Goal: Transaction & Acquisition: Book appointment/travel/reservation

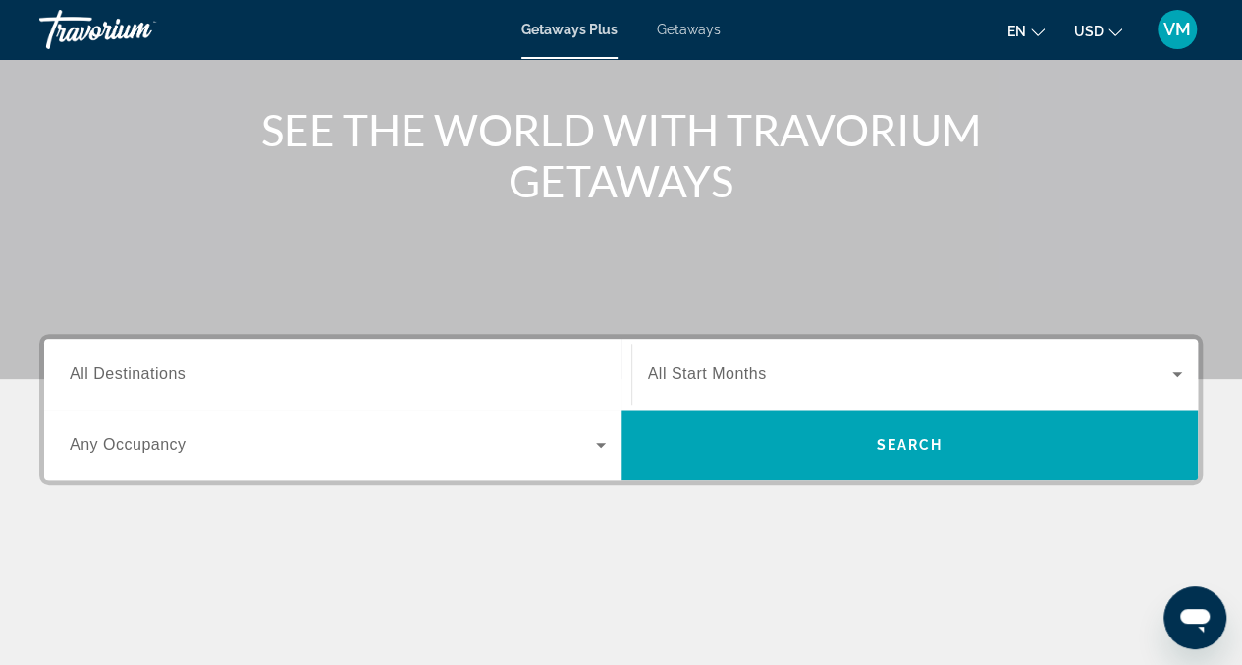
scroll to position [240, 0]
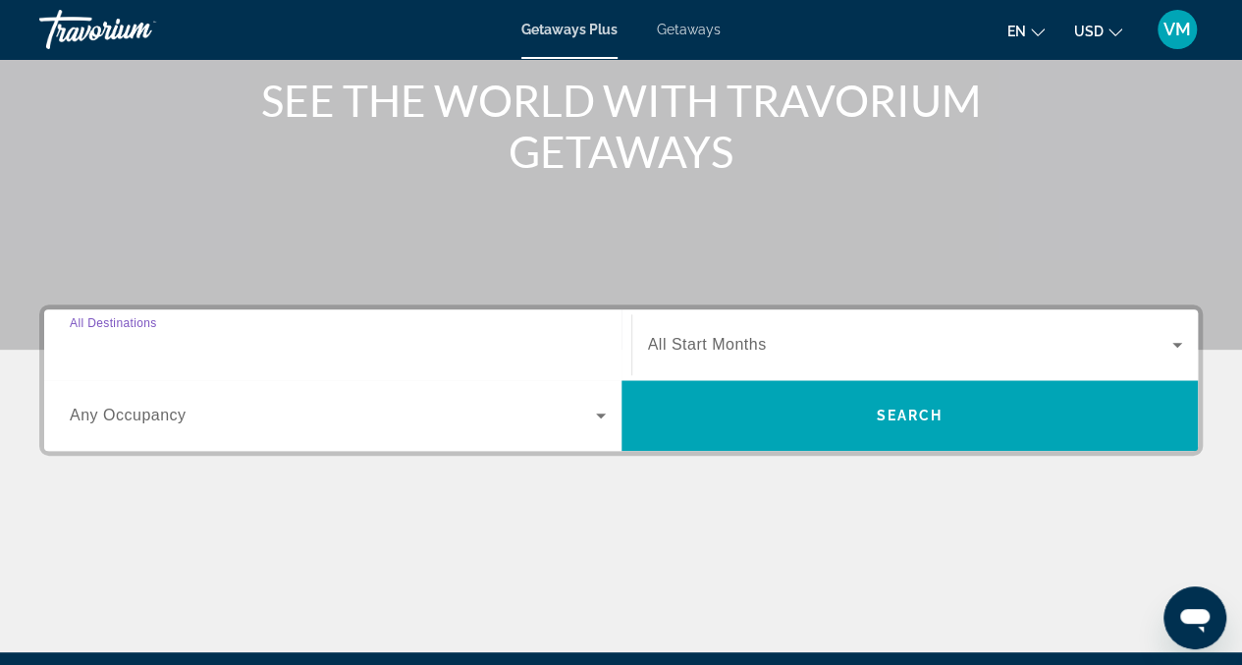
click at [416, 343] on input "Destination All Destinations" at bounding box center [338, 346] width 536 height 24
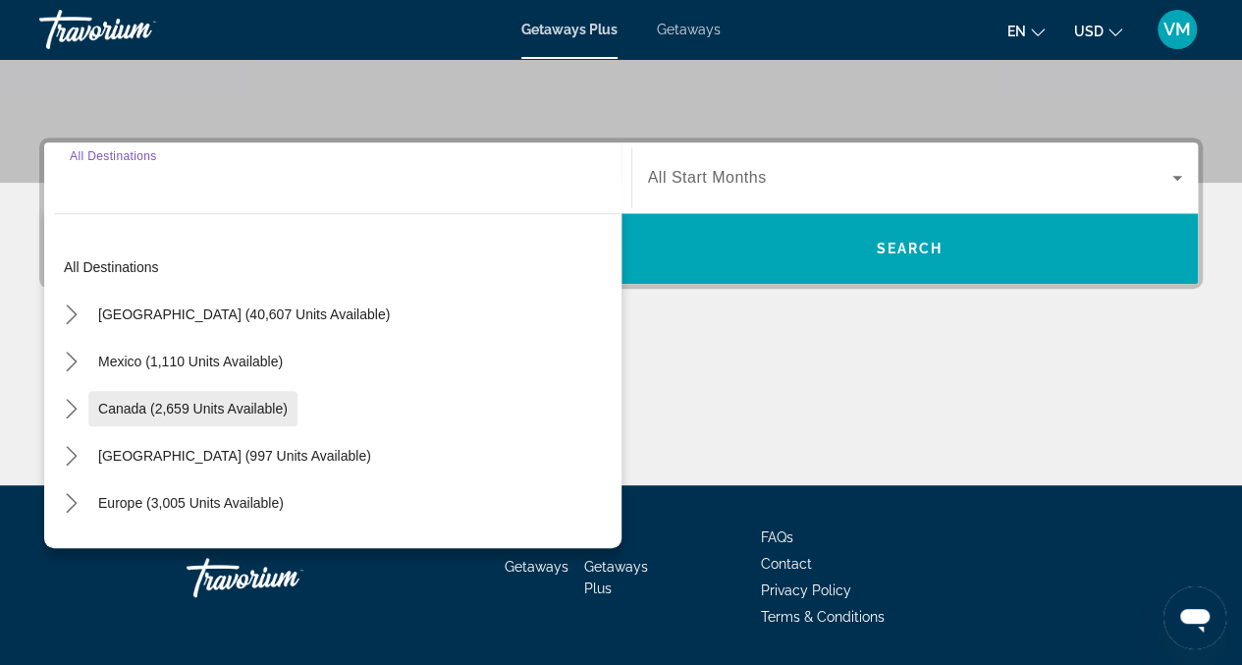
scroll to position [465, 0]
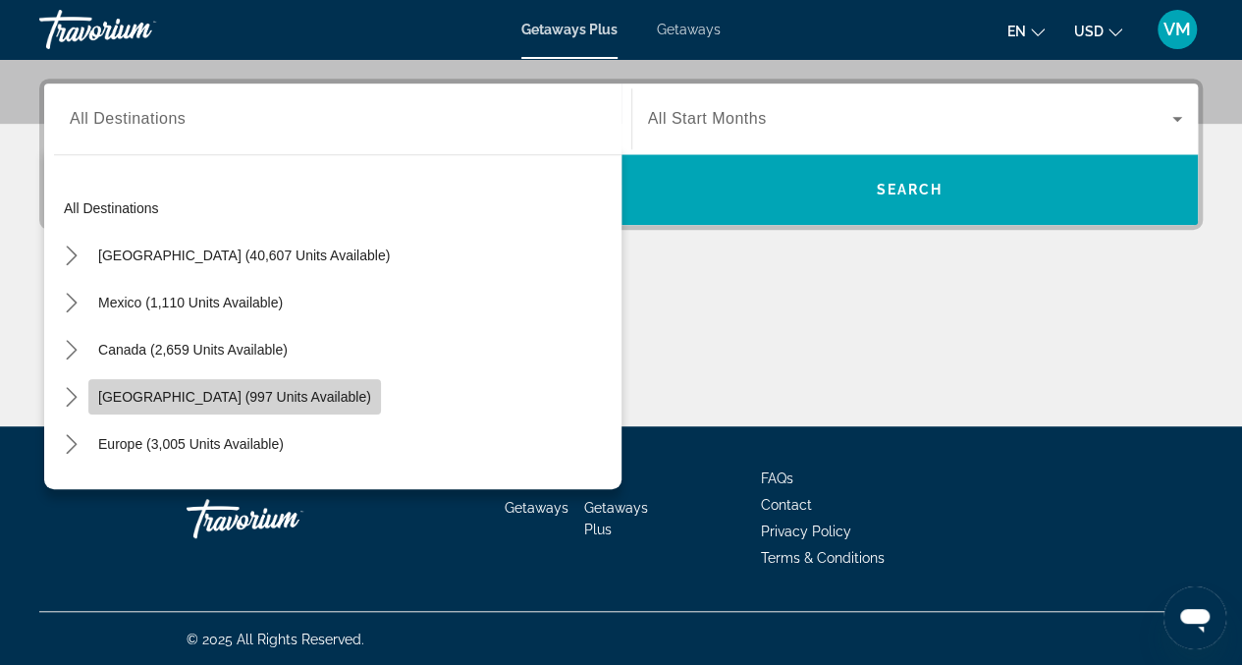
click at [371, 390] on span "[GEOGRAPHIC_DATA] (997 units available)" at bounding box center [234, 397] width 273 height 16
type input "**********"
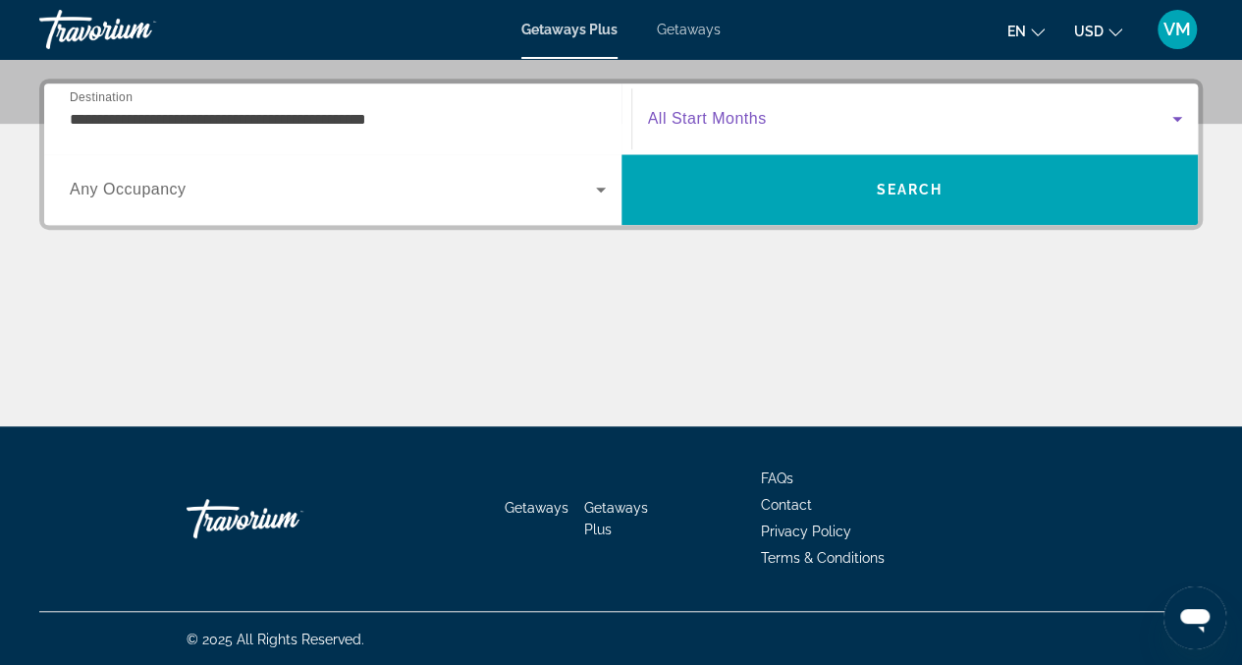
click at [1176, 120] on icon "Search widget" at bounding box center [1177, 119] width 24 height 24
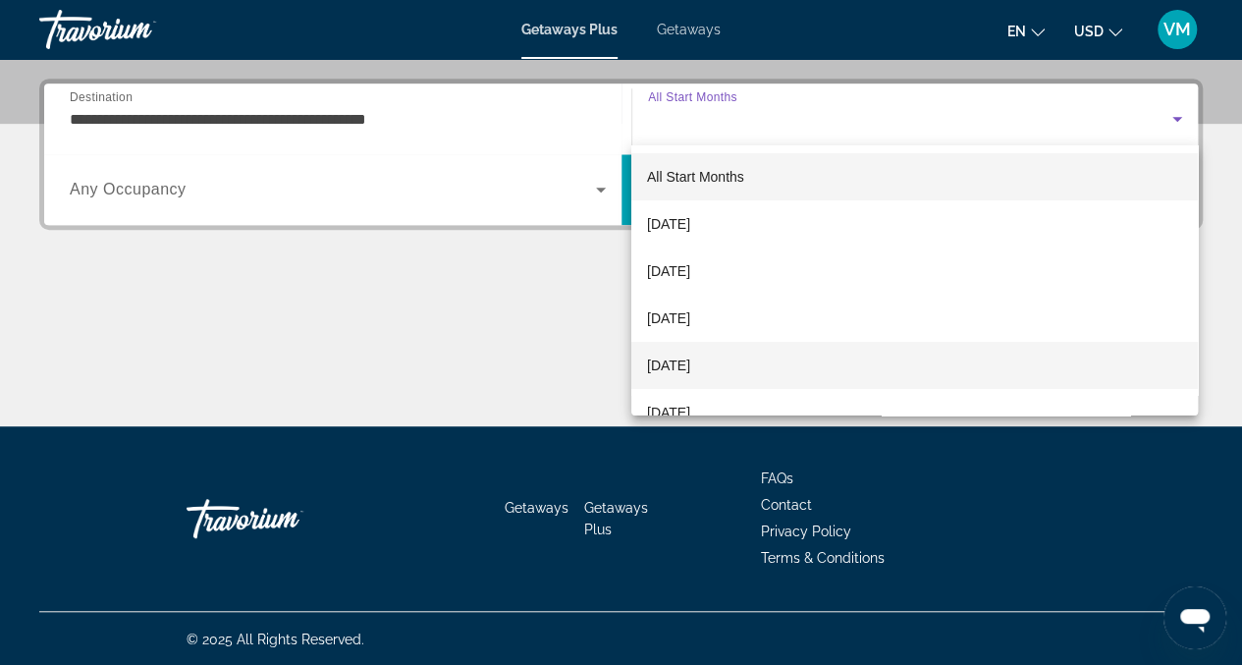
click at [690, 367] on span "[DATE]" at bounding box center [668, 365] width 43 height 24
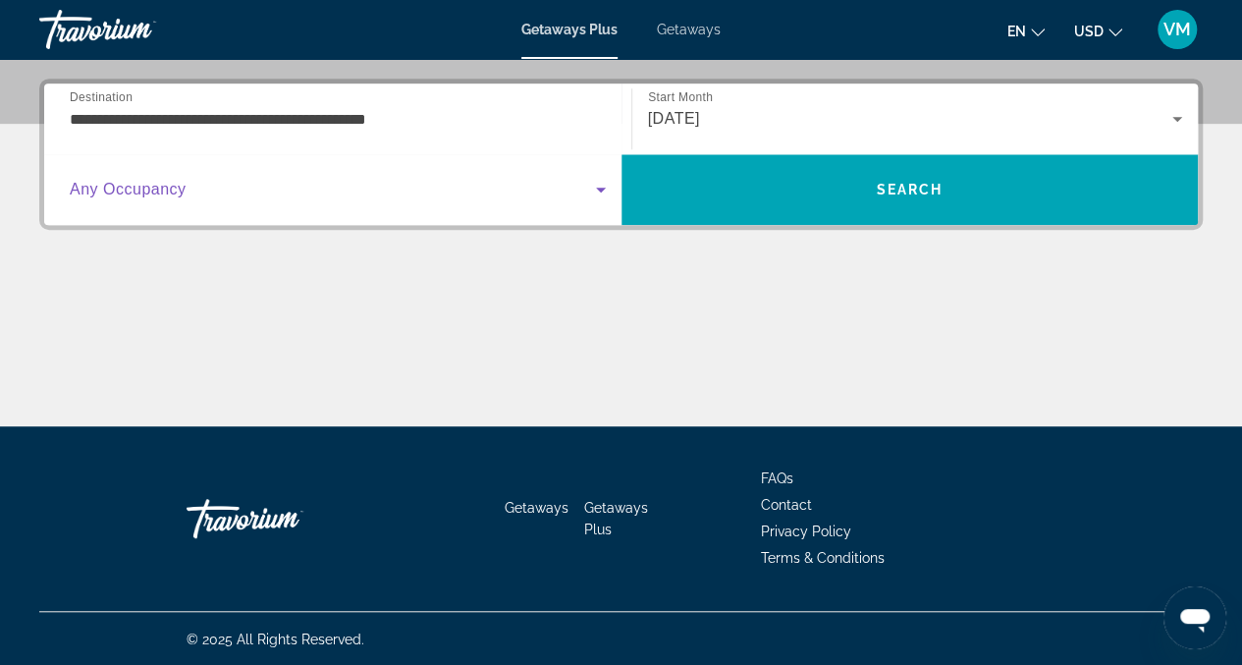
click at [598, 187] on icon "Search widget" at bounding box center [601, 189] width 10 height 5
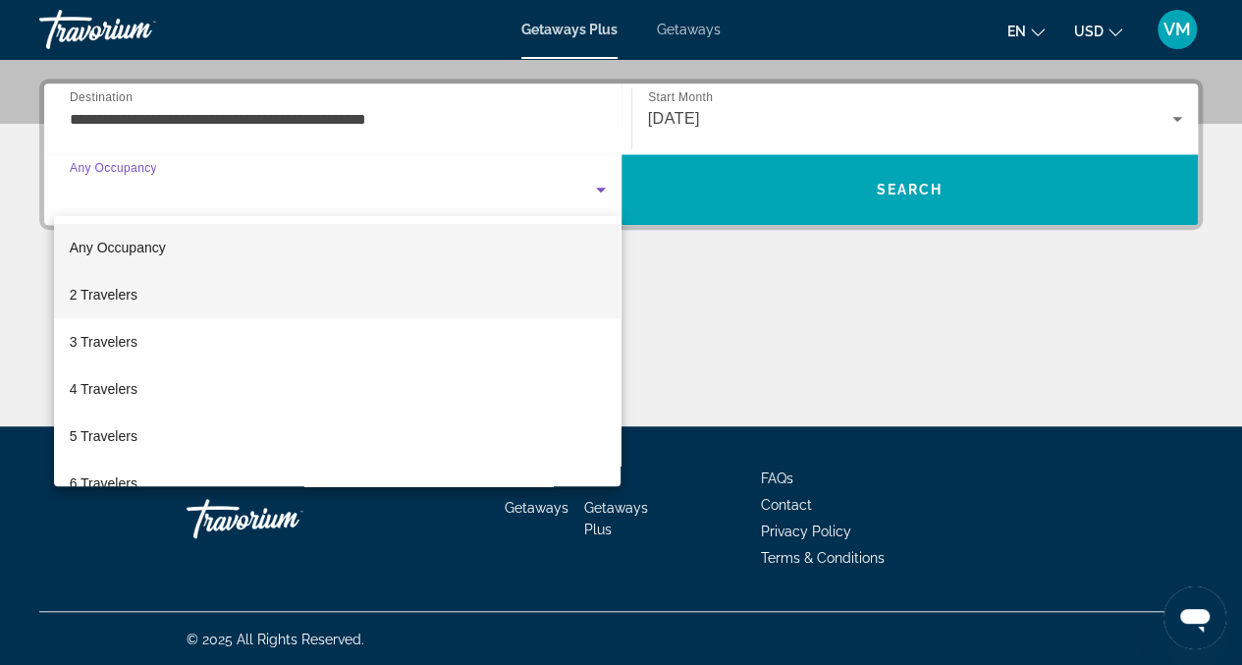
click at [212, 283] on mat-option "2 Travelers" at bounding box center [337, 294] width 567 height 47
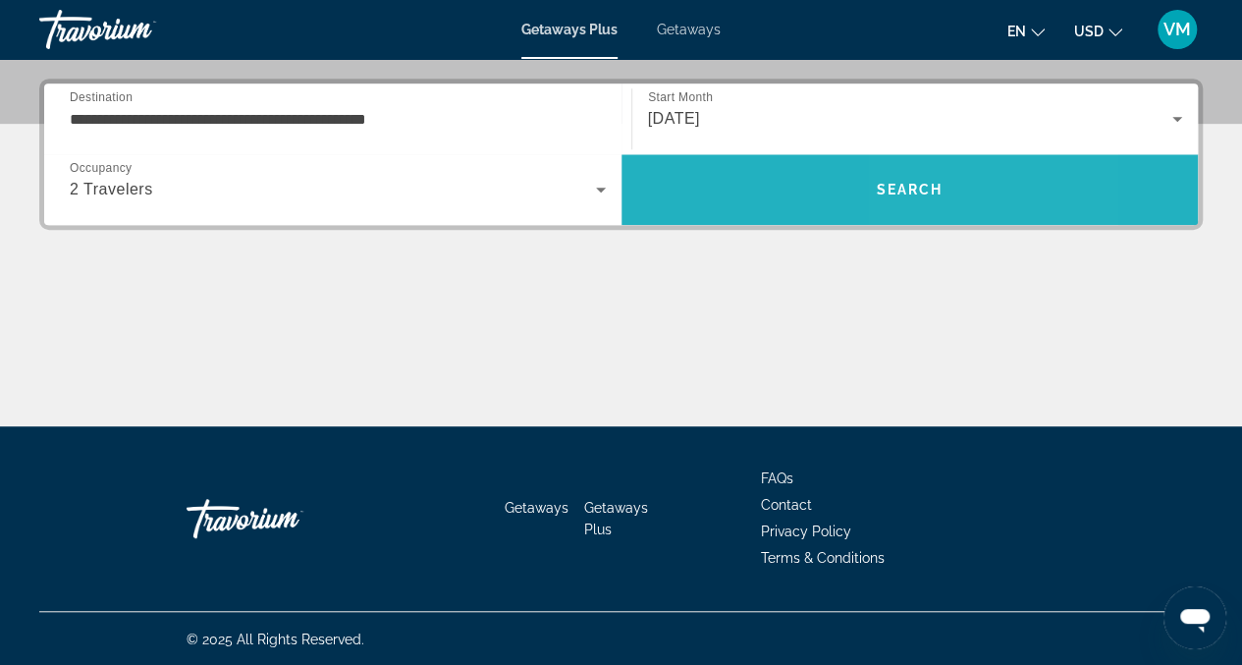
click at [966, 180] on span "Search" at bounding box center [909, 189] width 577 height 47
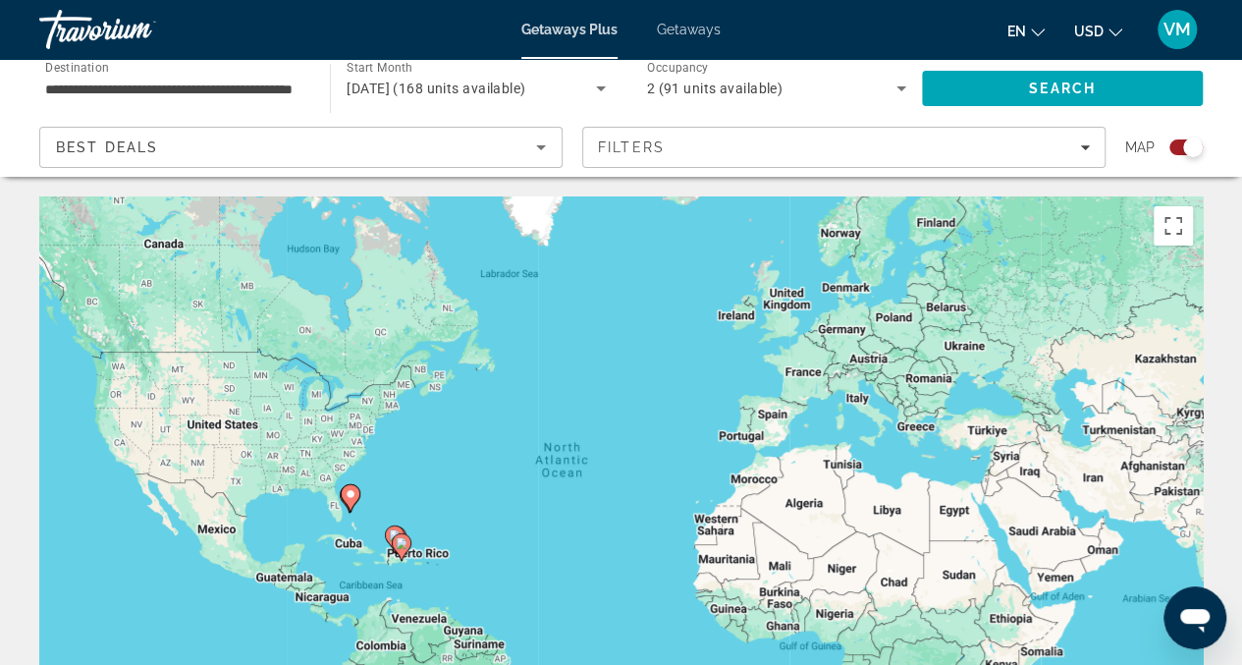
click at [214, 145] on div "Best Deals" at bounding box center [296, 147] width 480 height 24
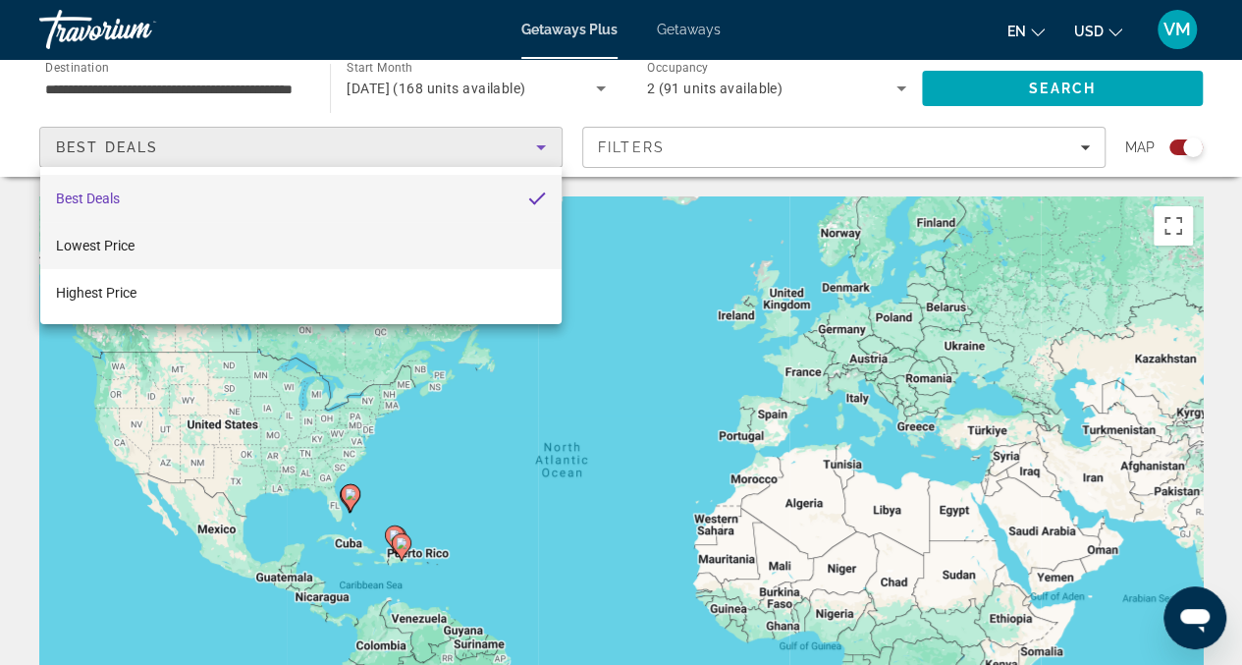
click at [170, 255] on mat-option "Lowest Price" at bounding box center [300, 245] width 521 height 47
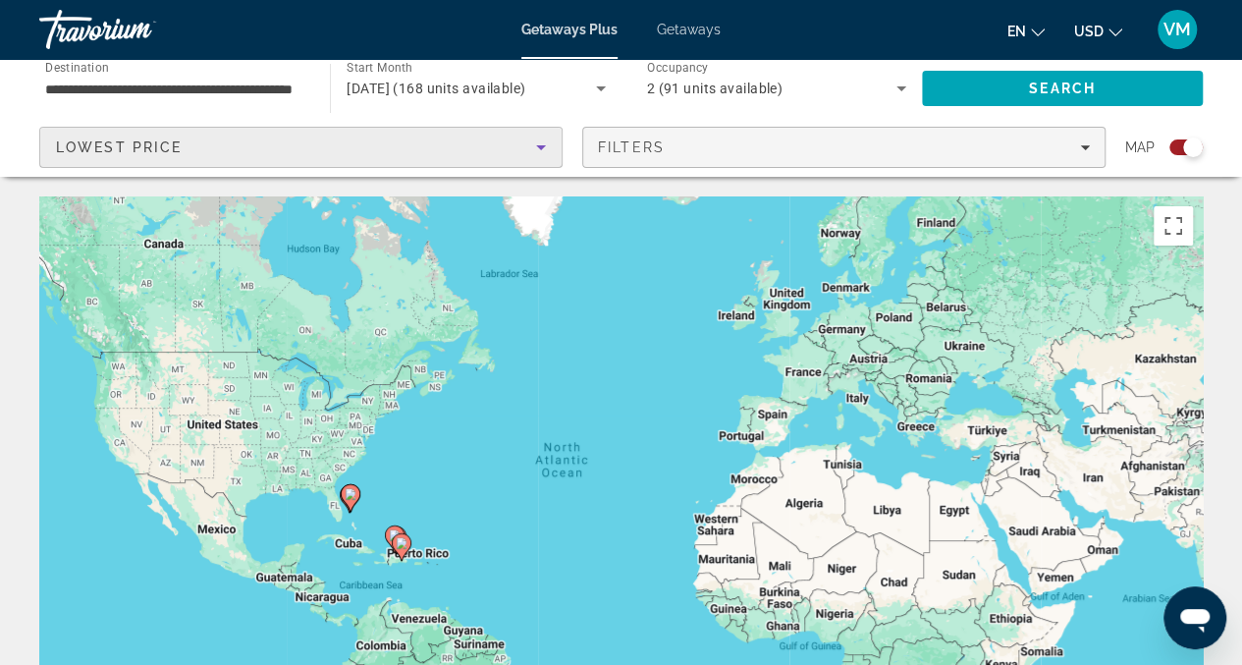
click at [762, 145] on div "Filters" at bounding box center [844, 147] width 492 height 16
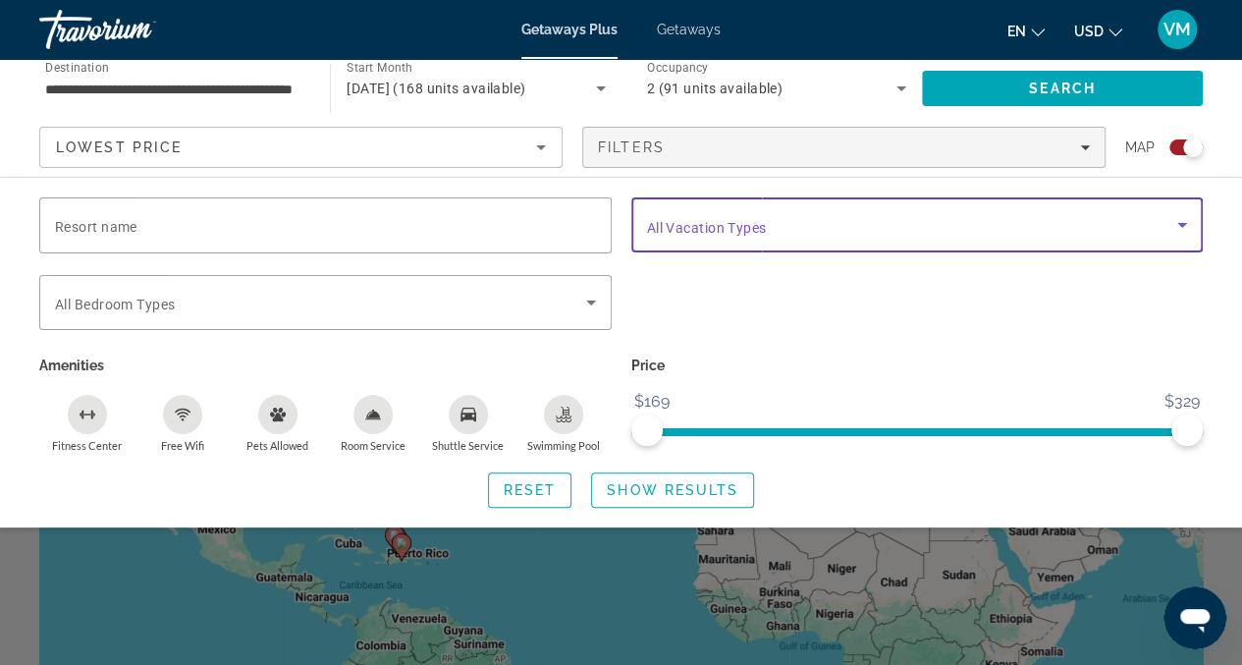
click at [786, 226] on span "Search widget" at bounding box center [912, 225] width 531 height 24
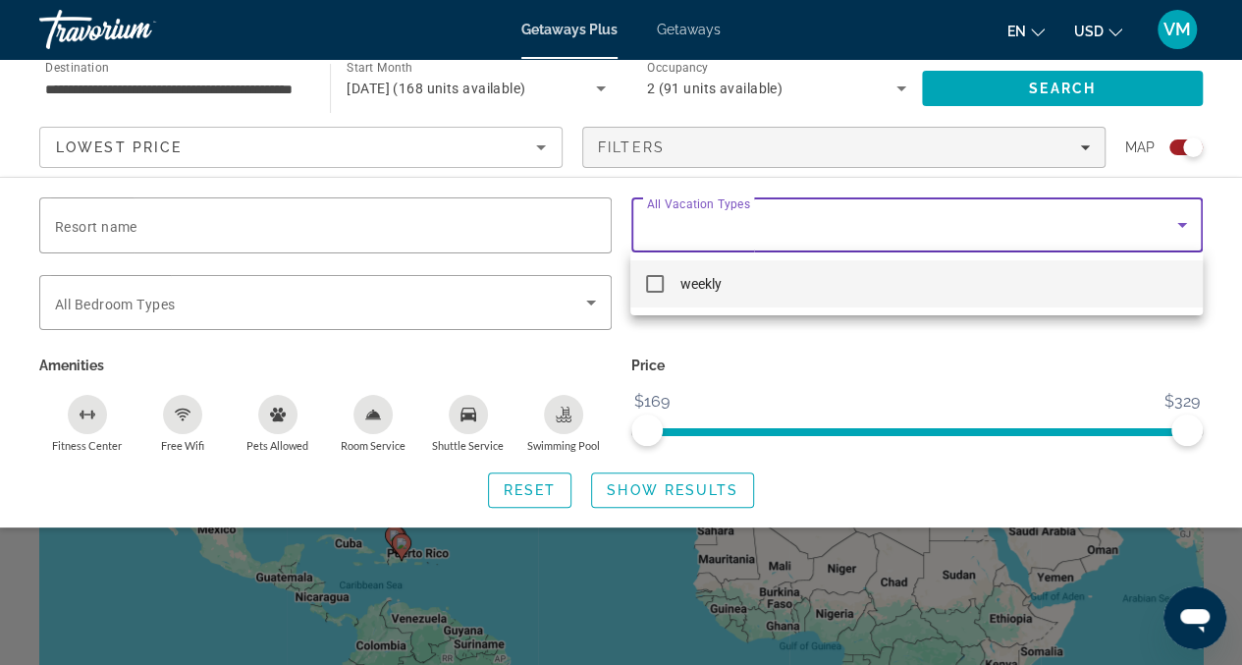
drag, startPoint x: 692, startPoint y: 229, endPoint x: 658, endPoint y: 242, distance: 37.0
click at [687, 233] on div at bounding box center [621, 332] width 1242 height 665
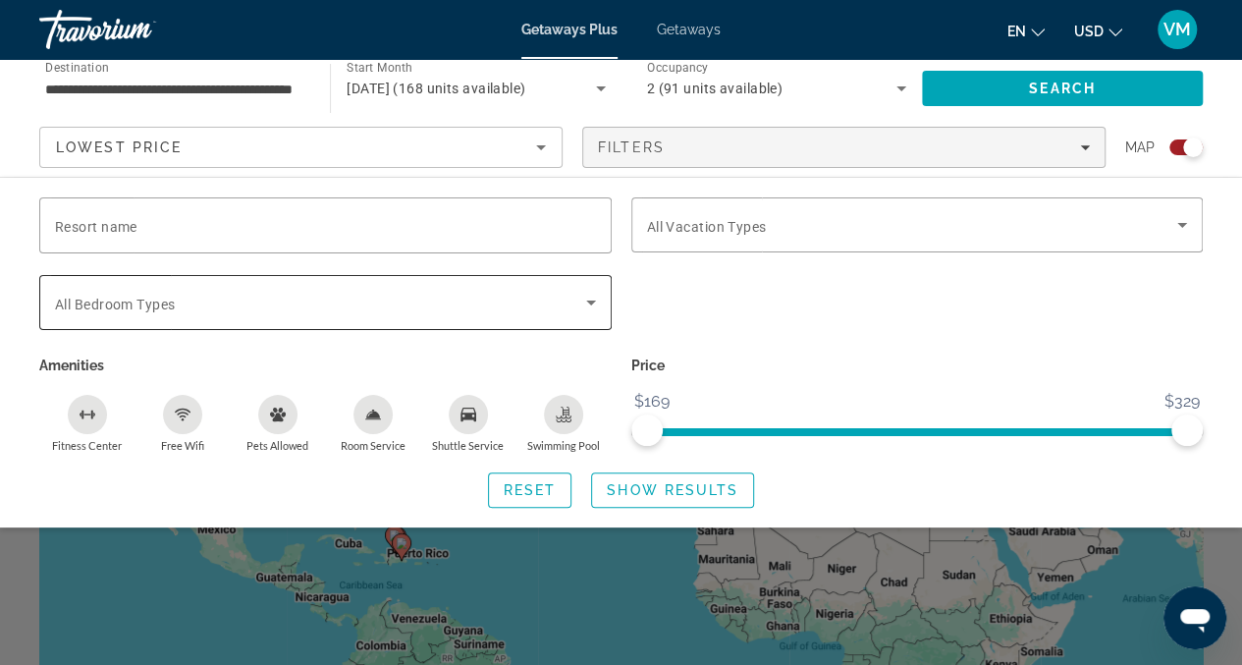
click at [488, 309] on span "Search widget" at bounding box center [320, 303] width 531 height 24
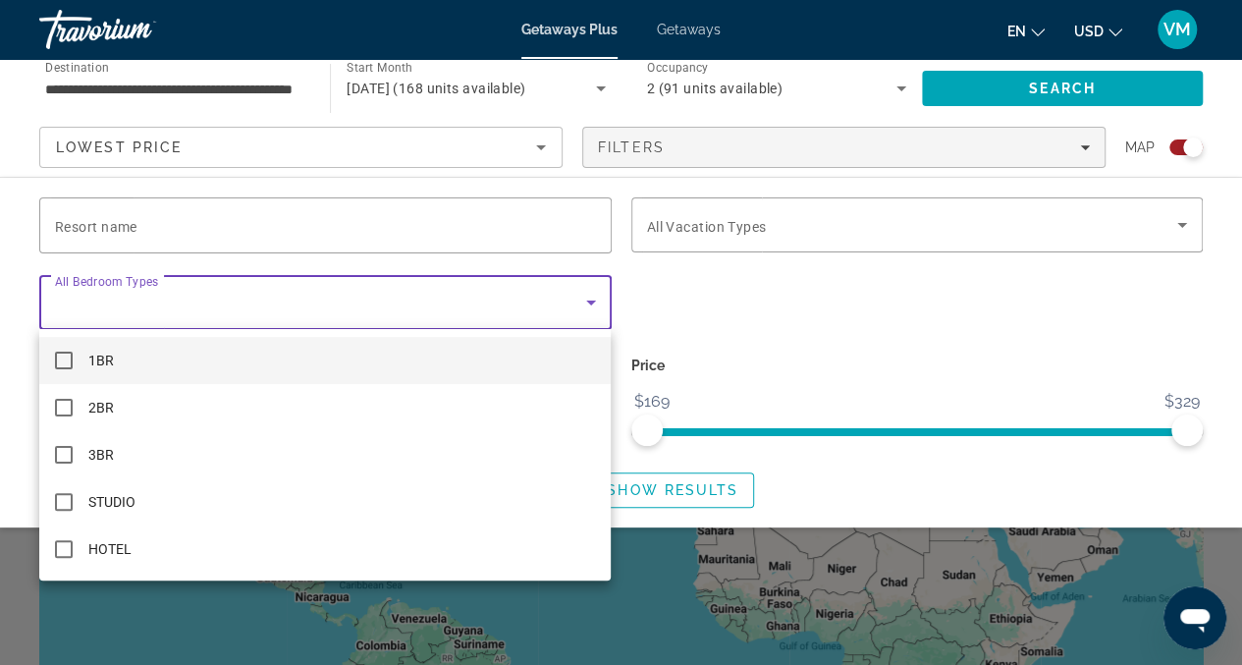
click at [919, 145] on div at bounding box center [621, 332] width 1242 height 665
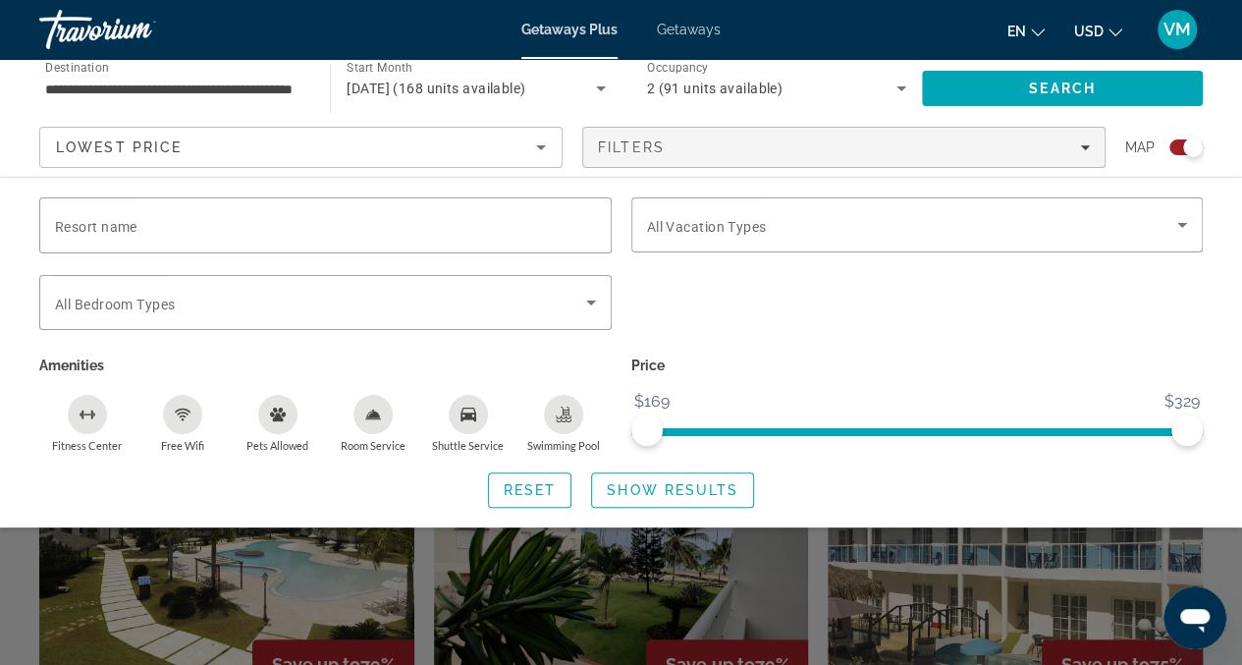
scroll to position [550, 0]
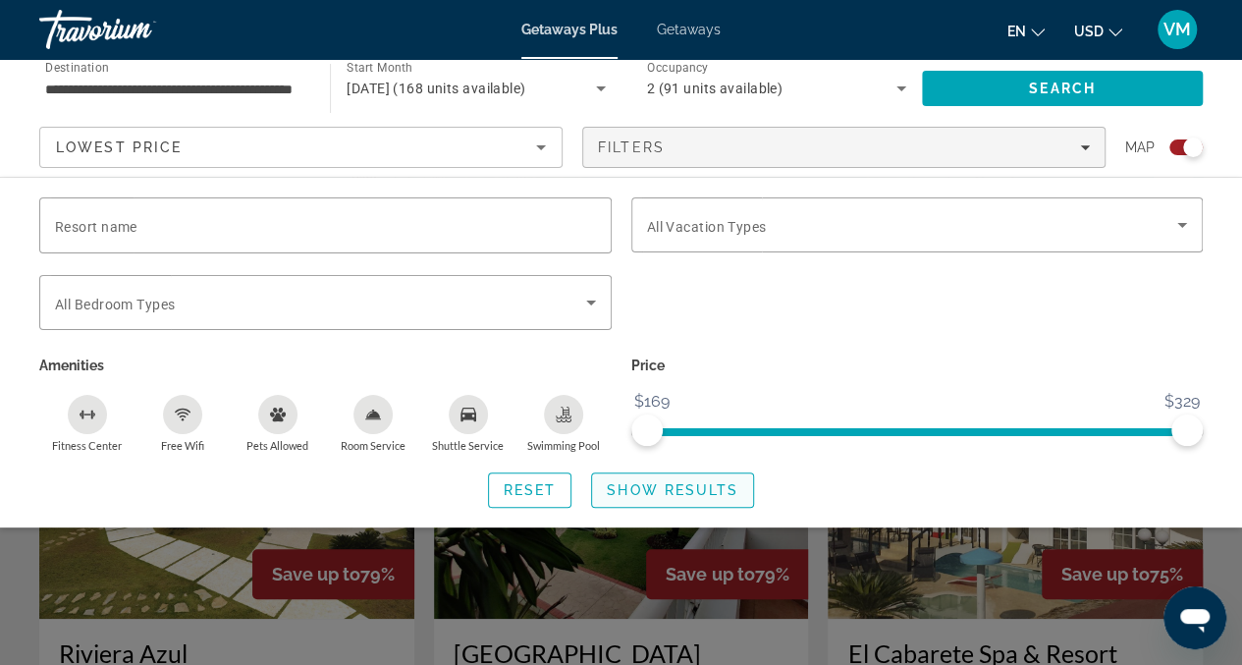
click at [723, 492] on span "Show Results" at bounding box center [673, 490] width 132 height 16
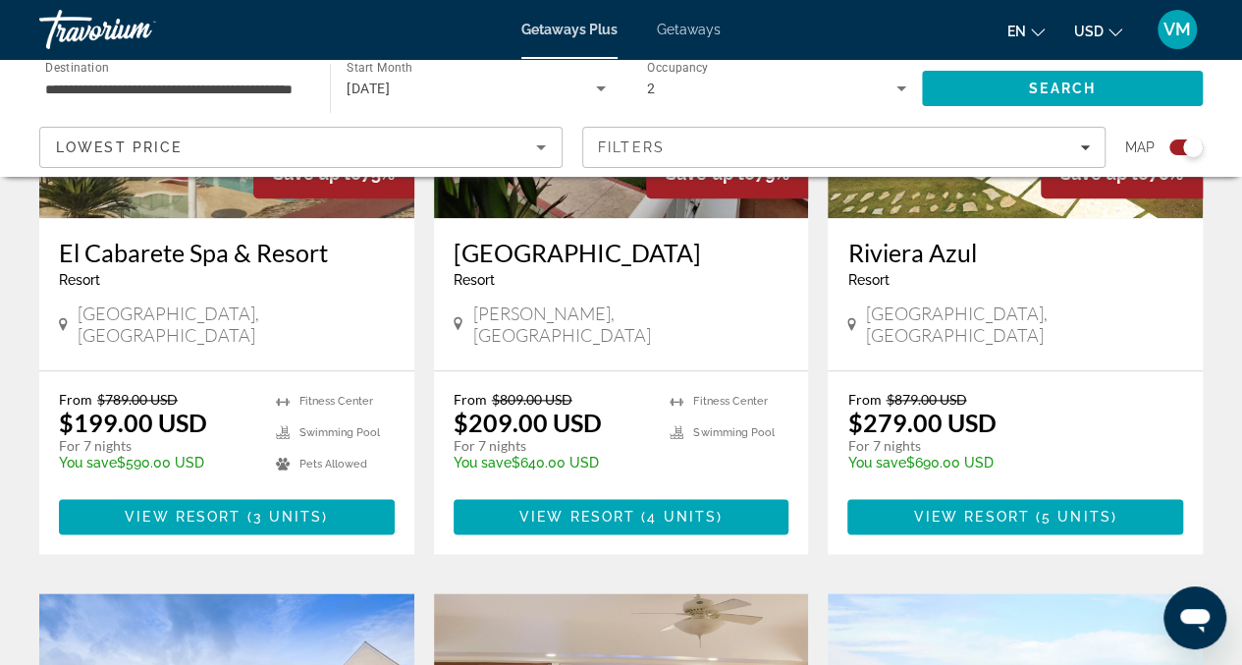
scroll to position [971, 0]
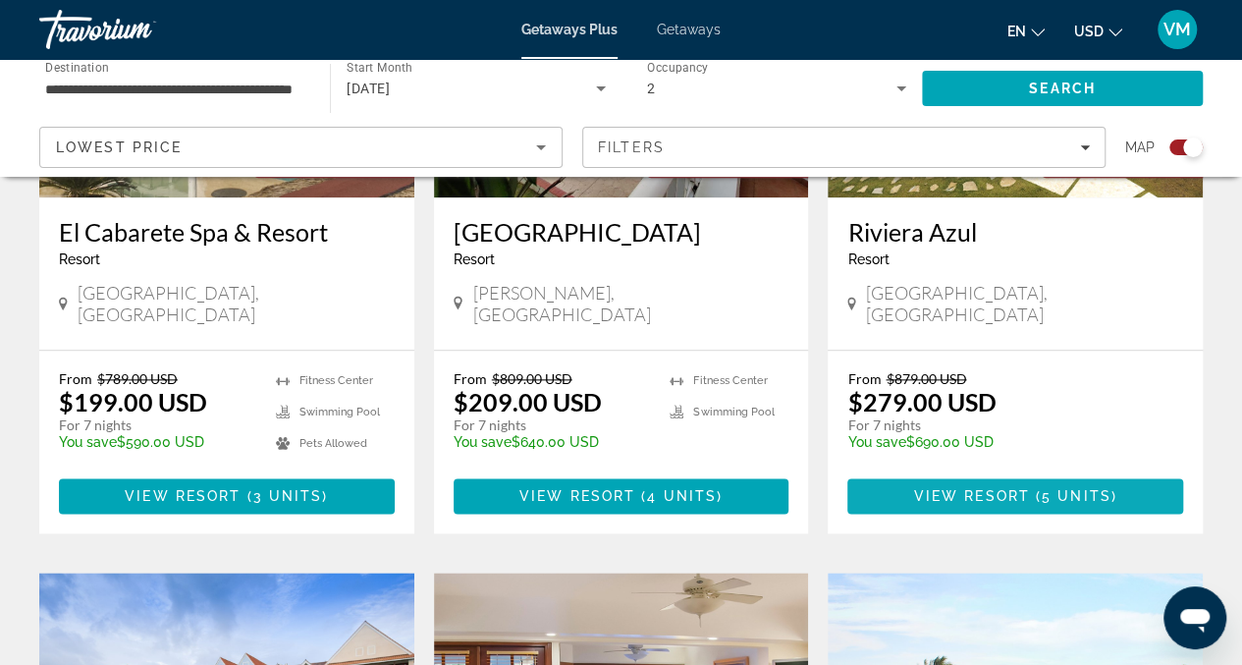
click at [1032, 488] on span "Main content" at bounding box center [1033, 496] width 6 height 16
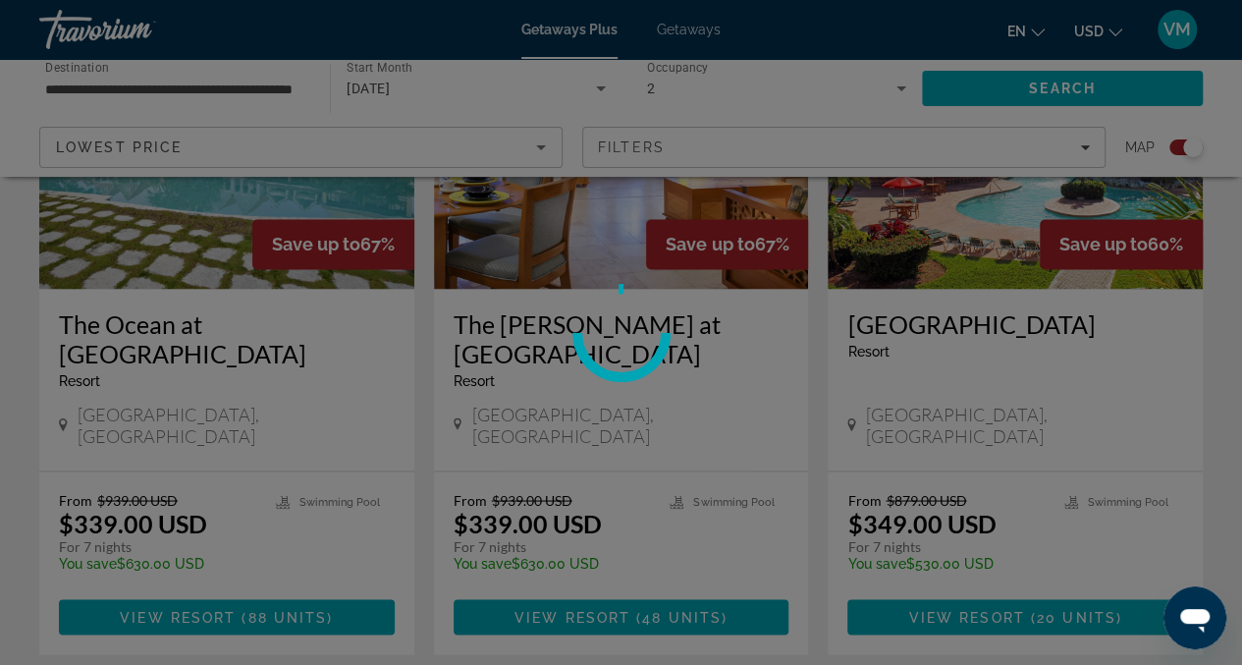
scroll to position [1747, 0]
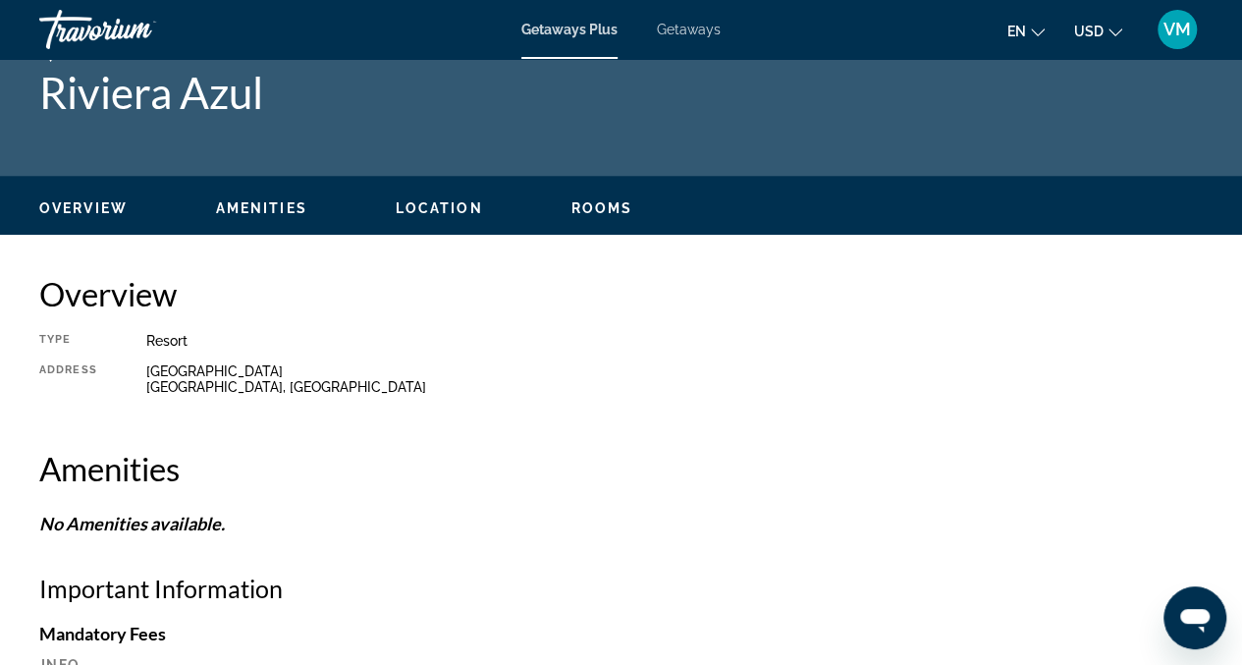
scroll to position [35, 0]
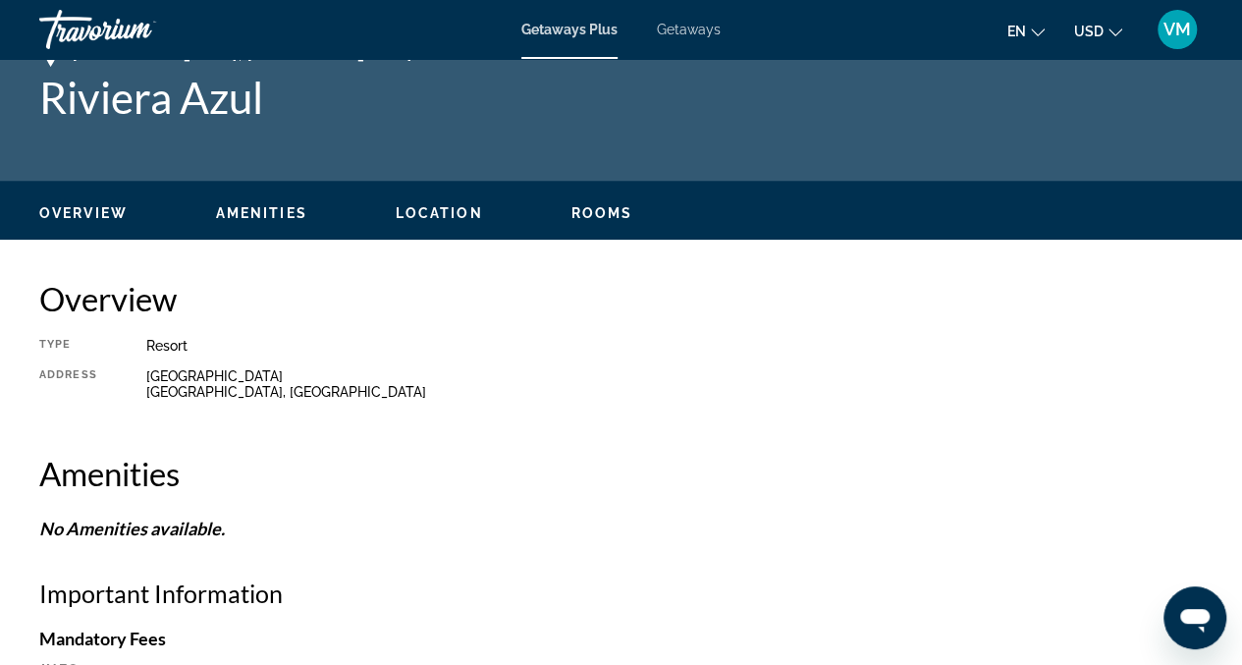
click at [115, 205] on span "Overview" at bounding box center [83, 213] width 88 height 16
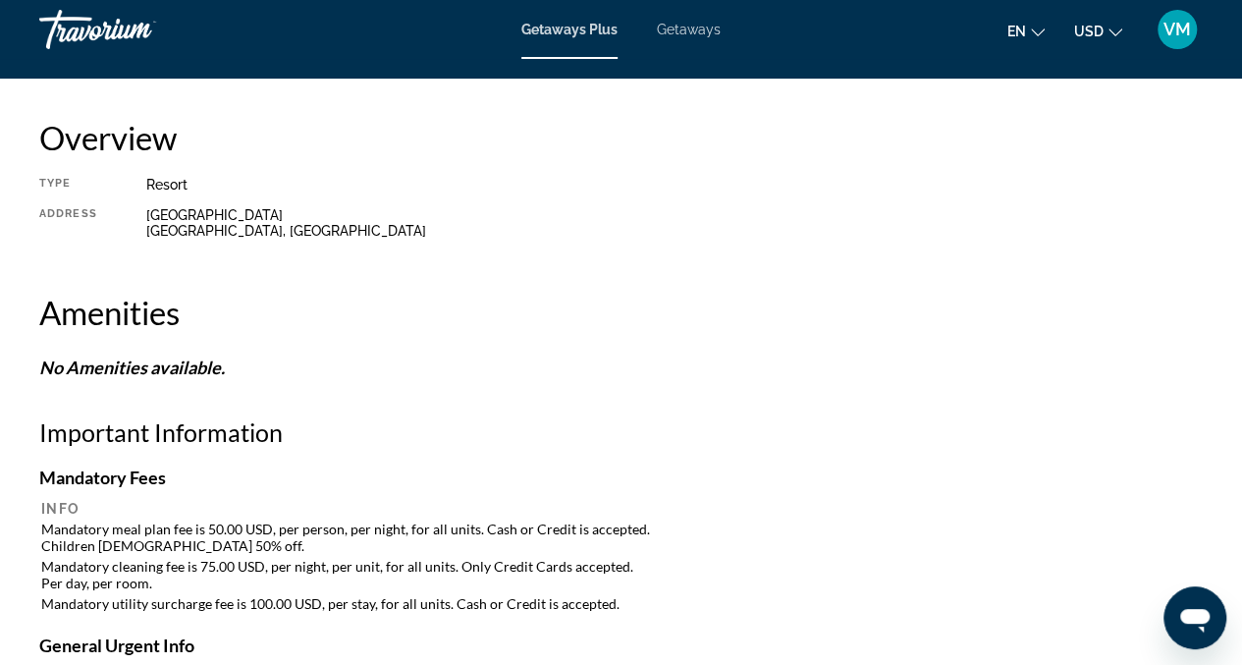
scroll to position [0, 0]
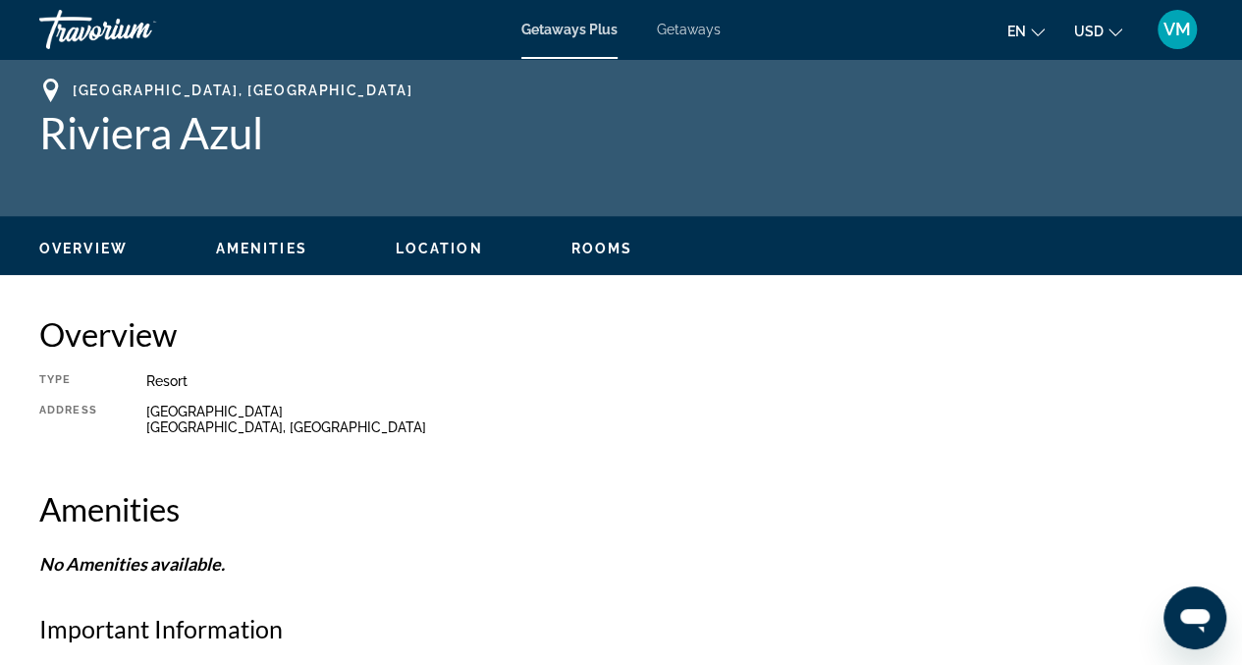
click at [424, 246] on span "Location" at bounding box center [439, 249] width 87 height 16
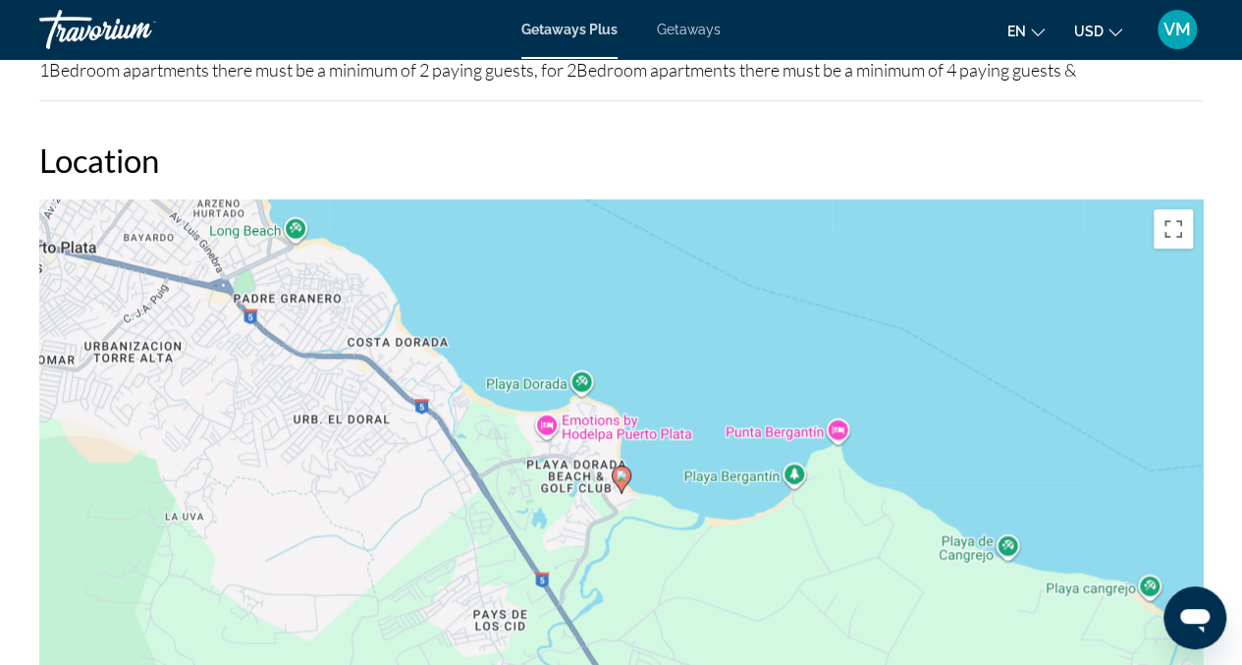
scroll to position [997, 0]
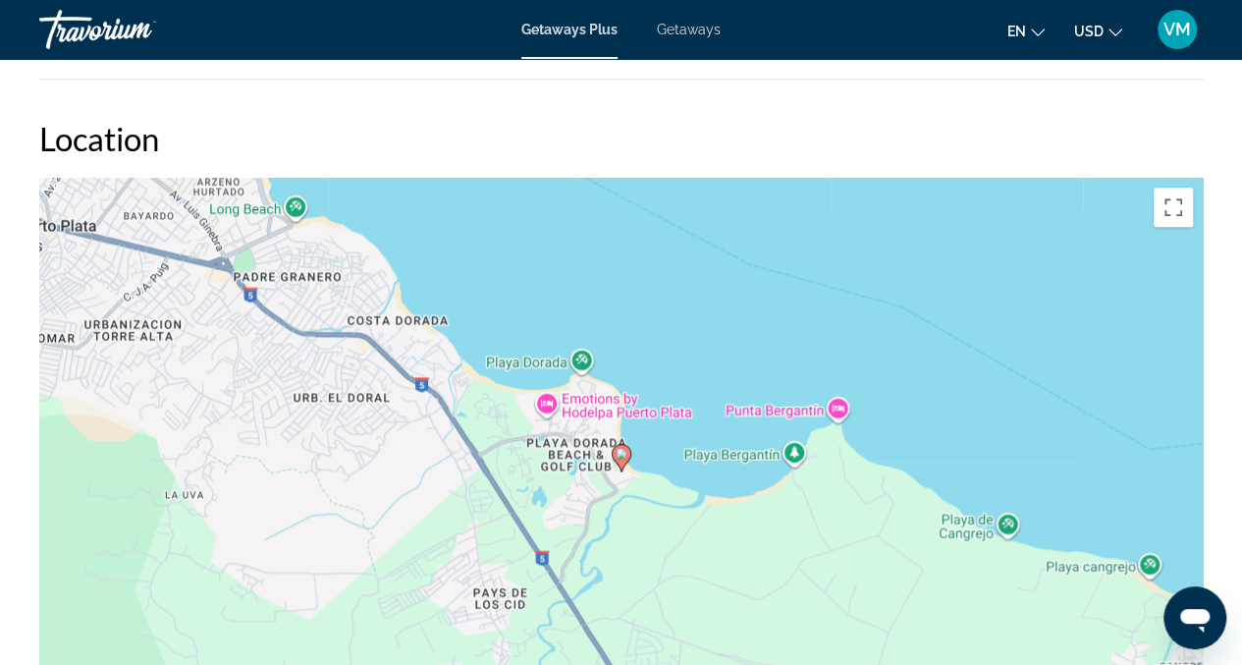
click at [621, 453] on image "Main content" at bounding box center [621, 454] width 12 height 12
drag, startPoint x: 548, startPoint y: 413, endPoint x: 578, endPoint y: 417, distance: 30.7
click at [552, 413] on div "To navigate, press the arrow keys. To activate drag with keyboard, press Alt + …" at bounding box center [620, 472] width 1163 height 589
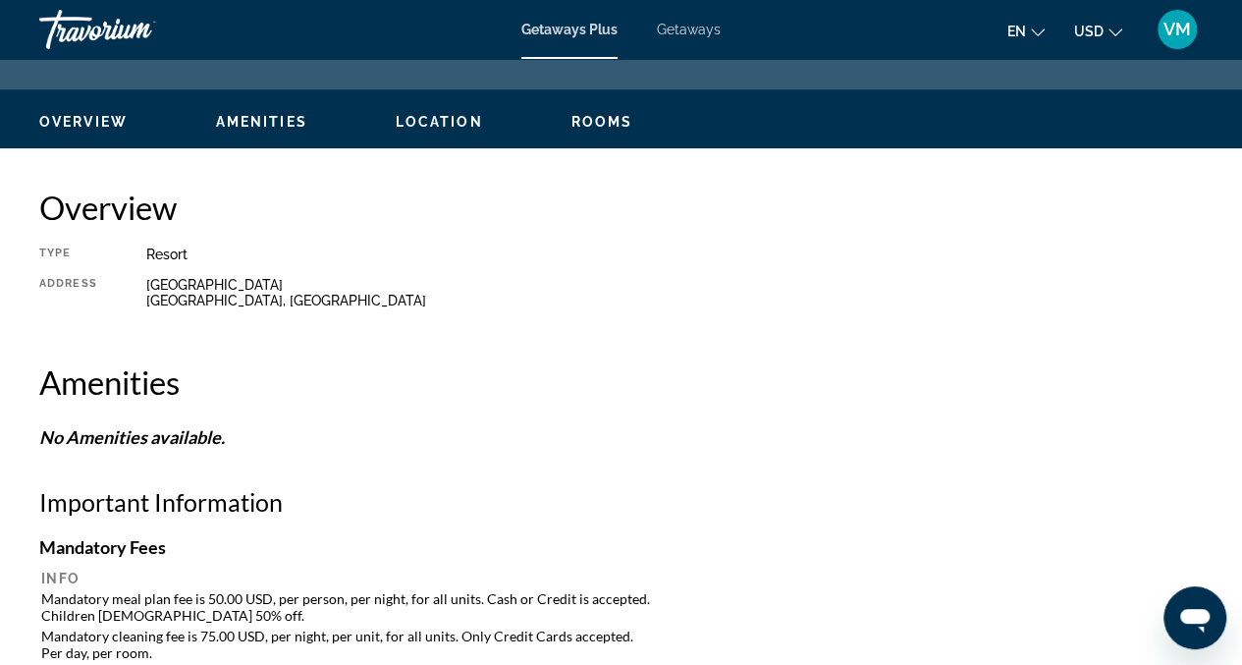
scroll to position [29, 0]
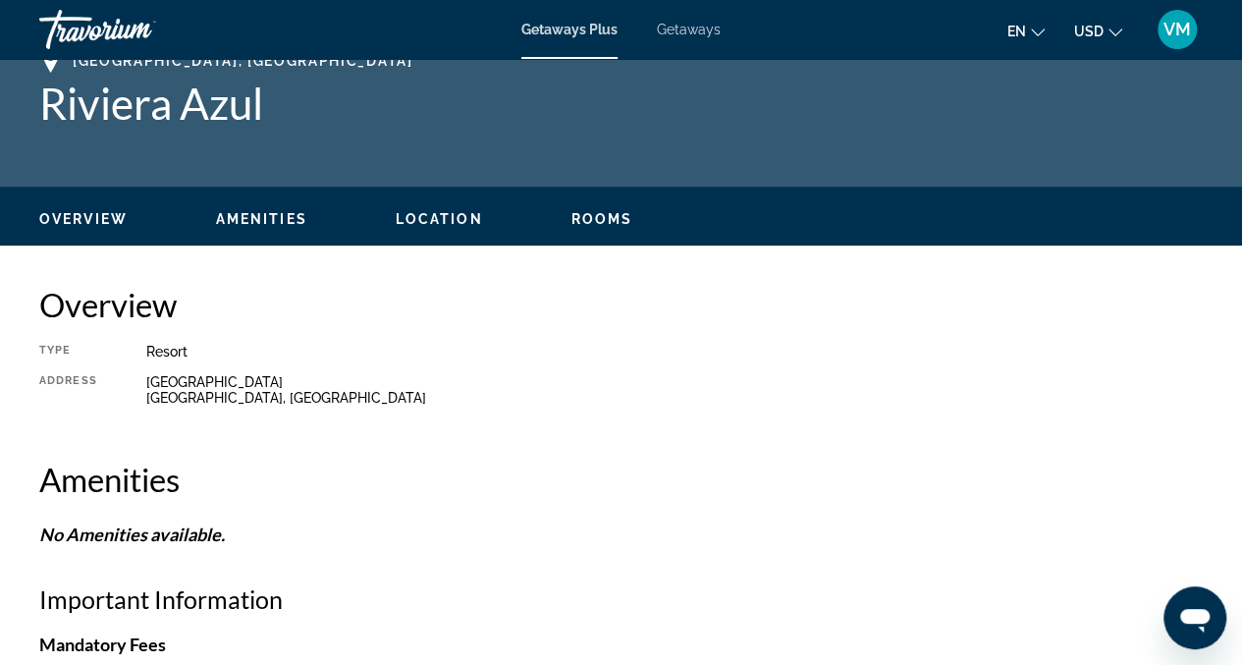
click at [1105, 33] on button "USD USD ($) MXN (Mex$) CAD (Can$) GBP (£) EUR (€) AUD (A$) NZD (NZ$) CNY (CN¥)" at bounding box center [1098, 31] width 48 height 28
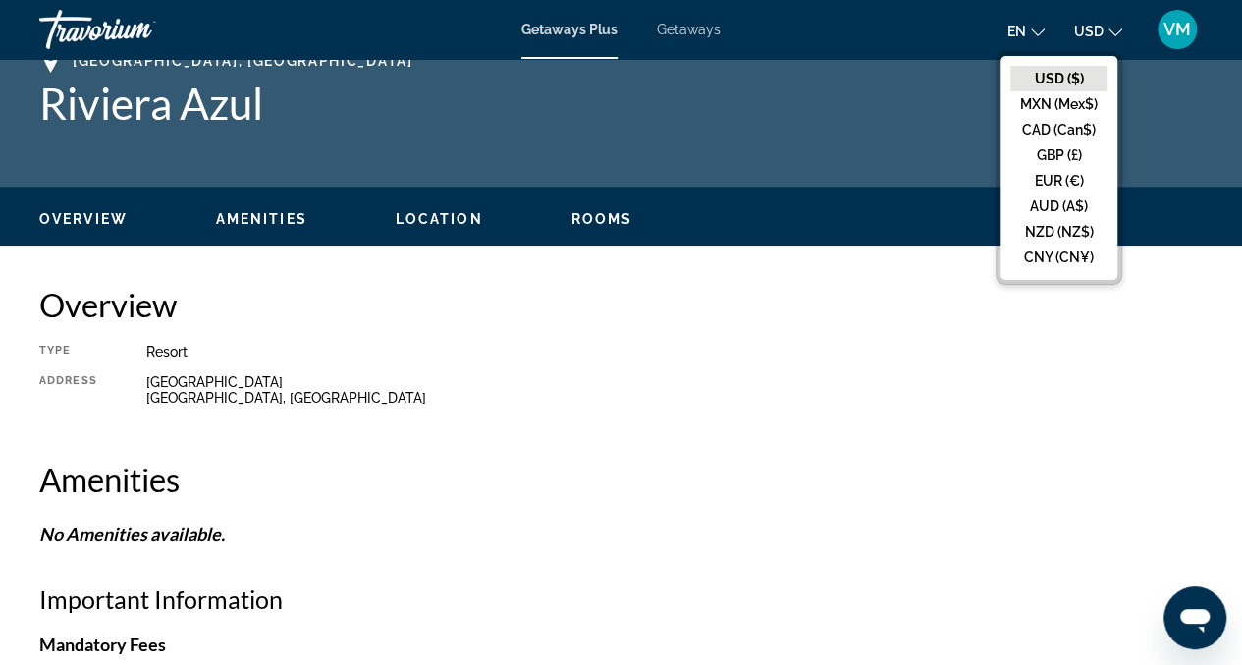
click at [1086, 72] on button "USD ($)" at bounding box center [1058, 79] width 97 height 26
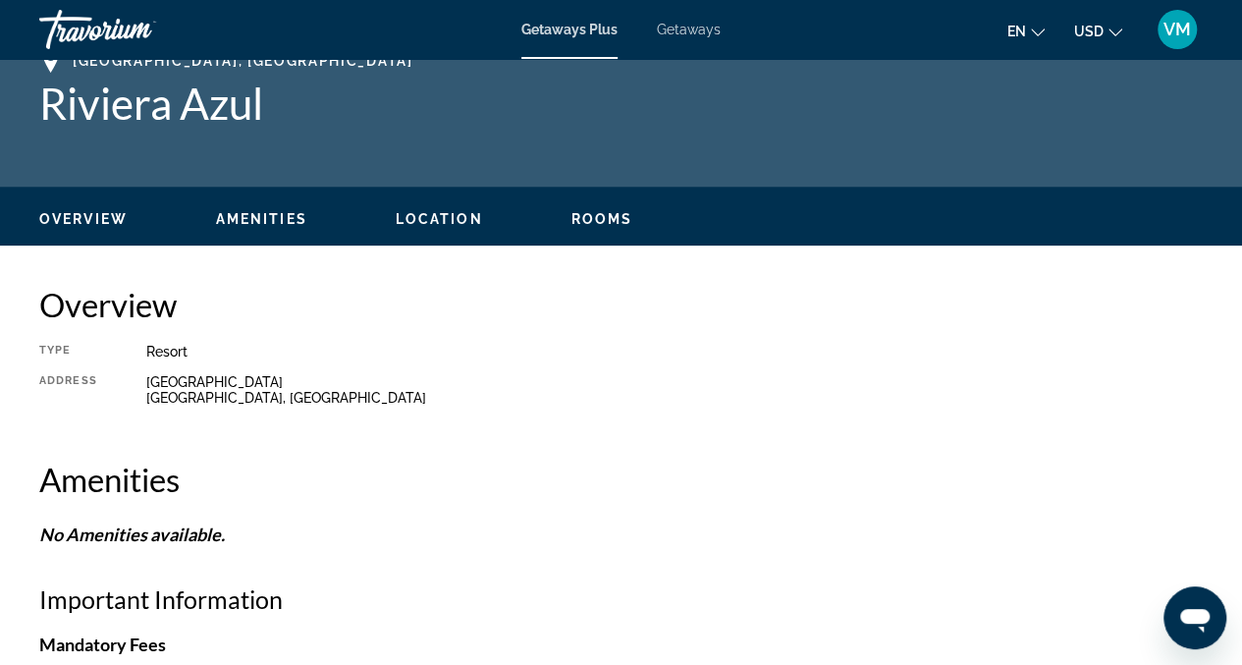
click at [681, 22] on span "Getaways" at bounding box center [689, 30] width 64 height 16
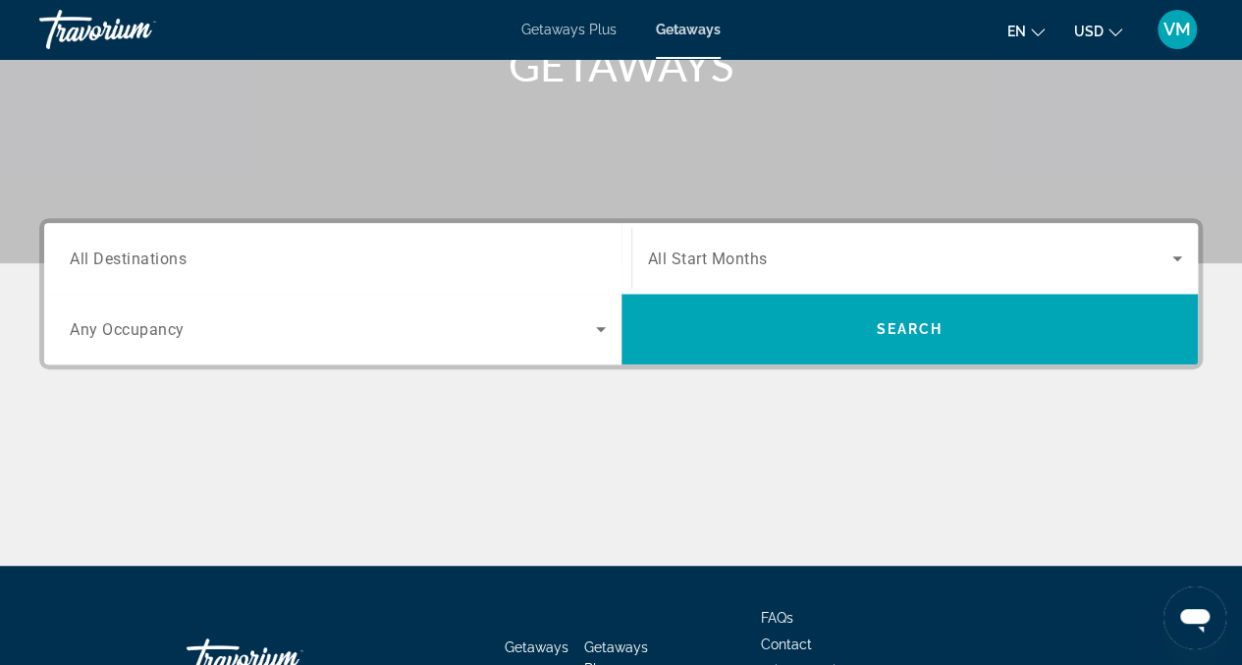
click at [424, 250] on input "Destination All Destinations" at bounding box center [338, 259] width 536 height 24
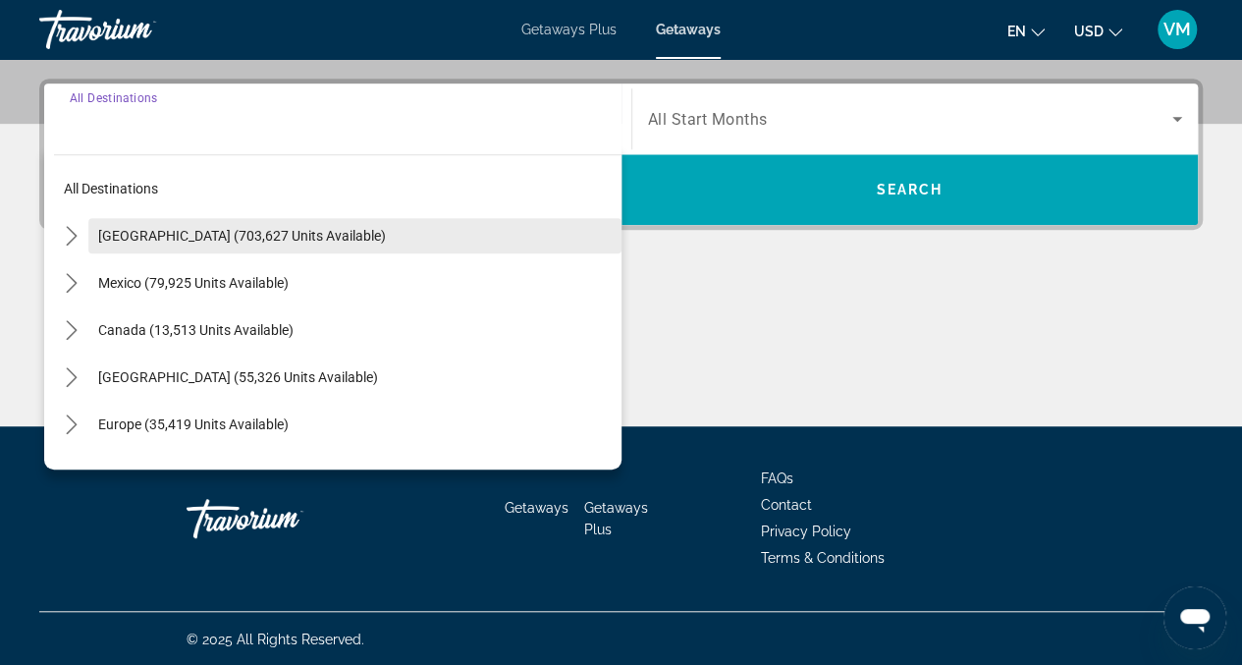
scroll to position [465, 0]
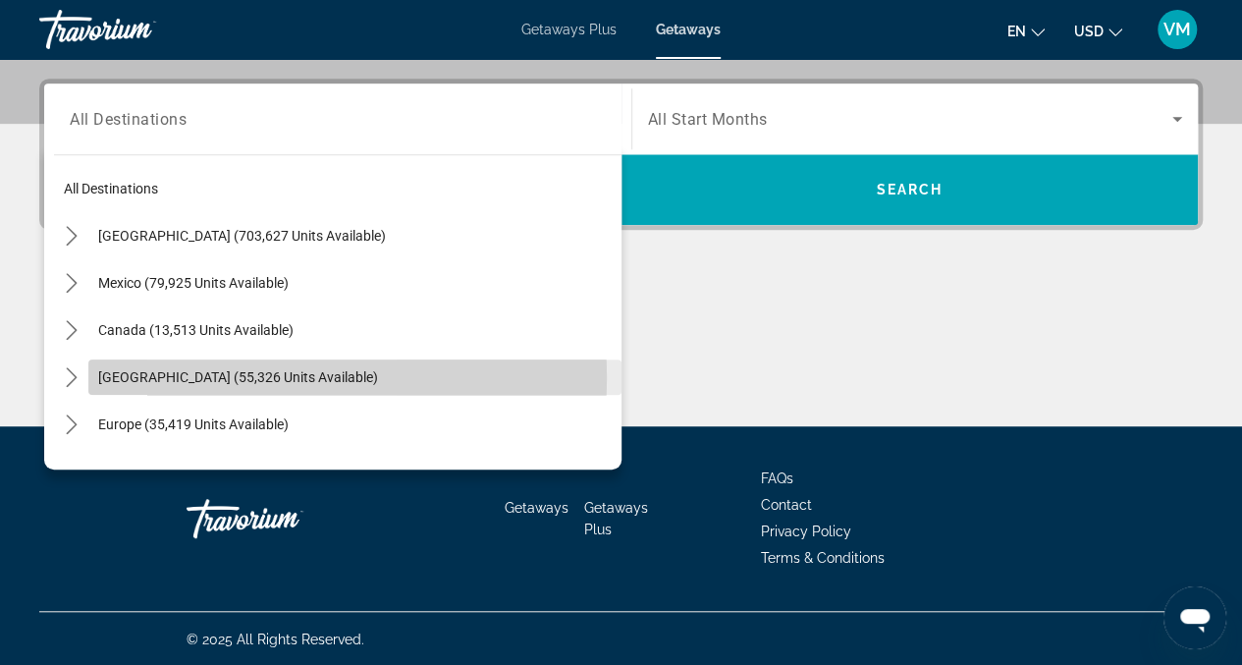
click at [251, 376] on span "[GEOGRAPHIC_DATA] (55,326 units available)" at bounding box center [238, 377] width 280 height 16
type input "**********"
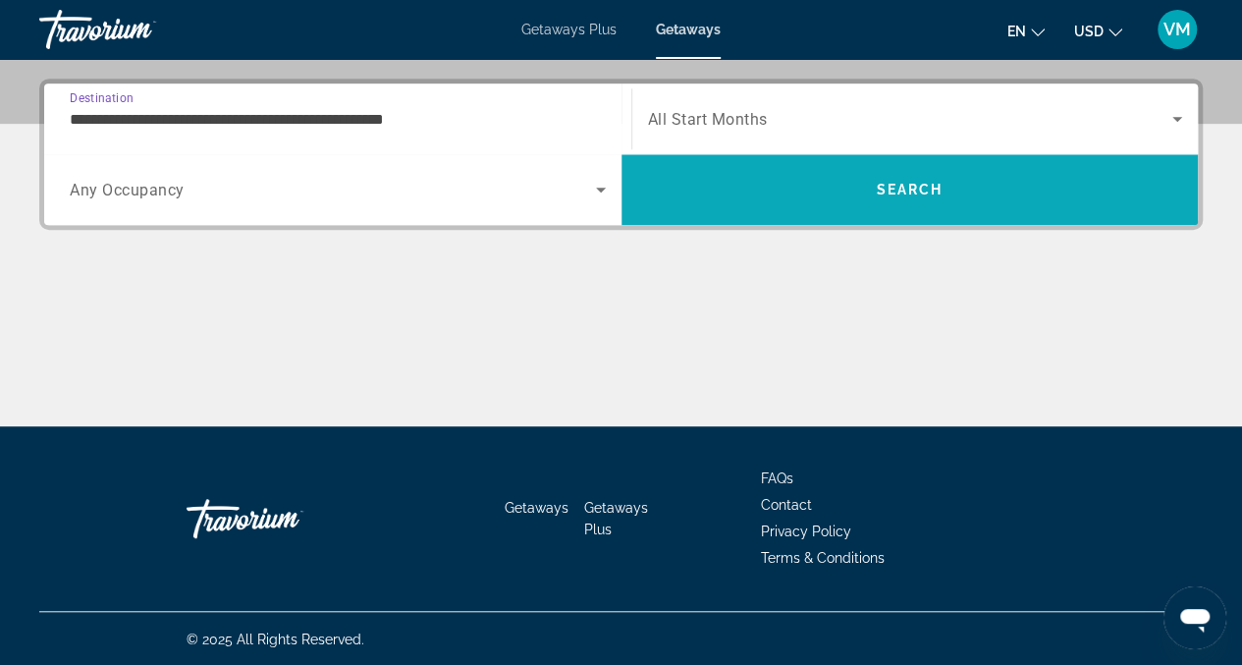
click at [901, 194] on span "Search" at bounding box center [909, 190] width 67 height 16
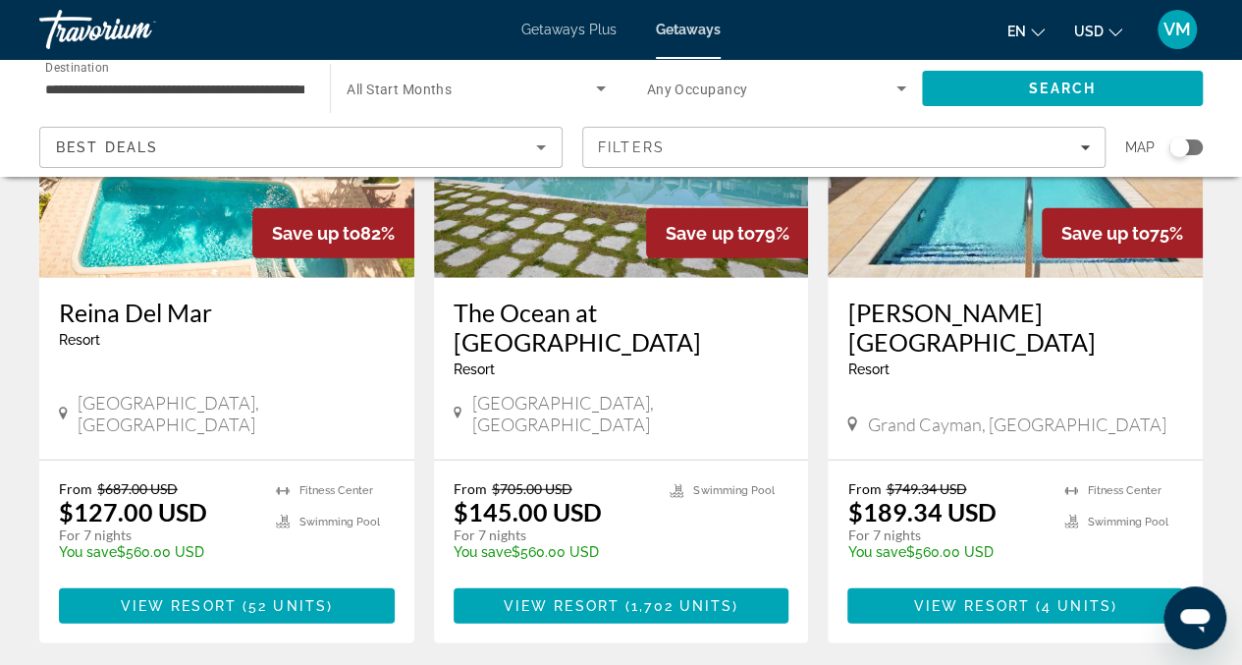
scroll to position [2478, 0]
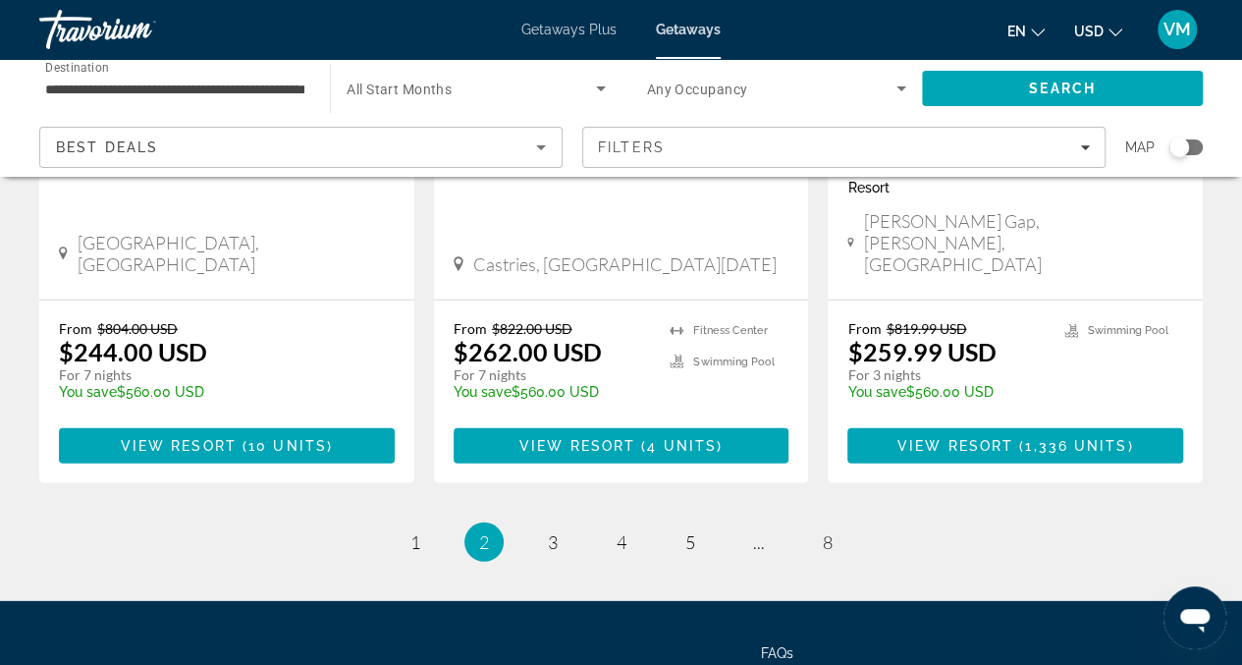
scroll to position [2525, 0]
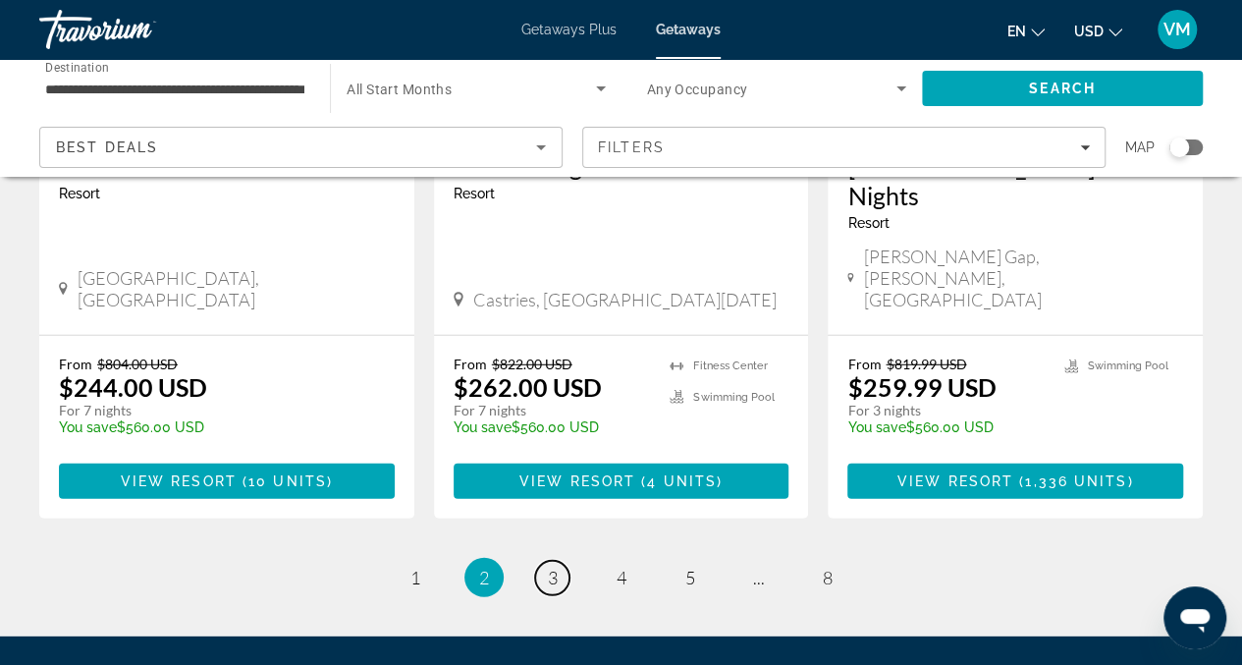
click at [559, 561] on link "page 3" at bounding box center [552, 578] width 34 height 34
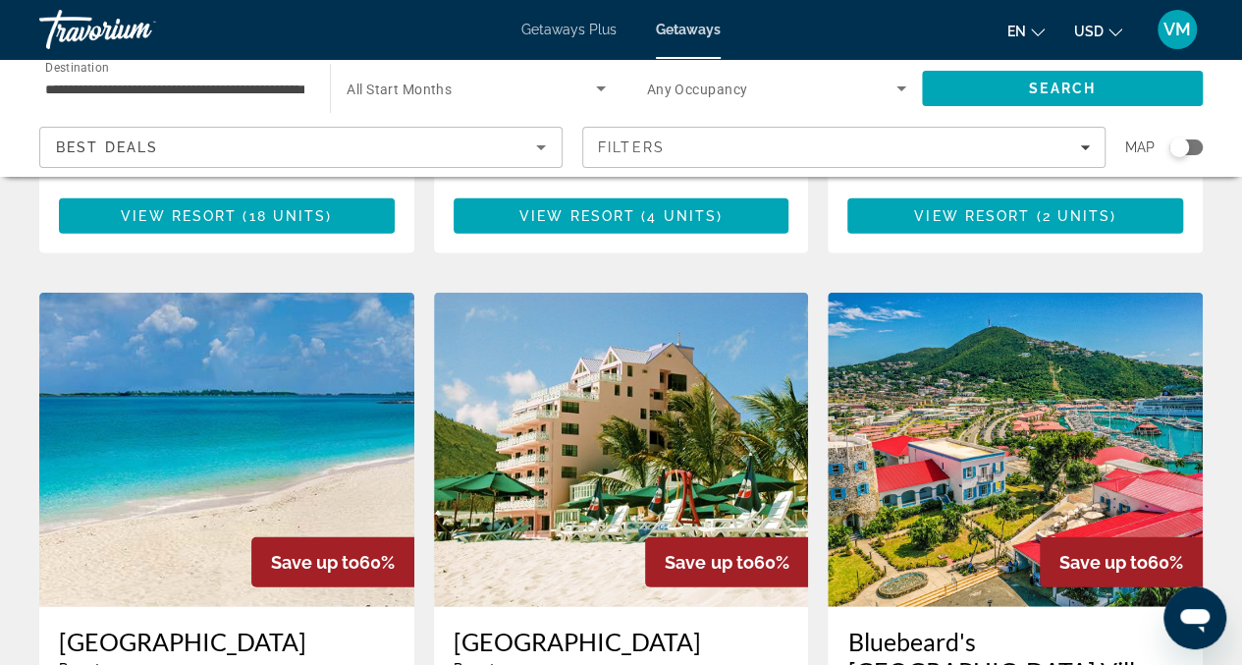
scroll to position [2113, 0]
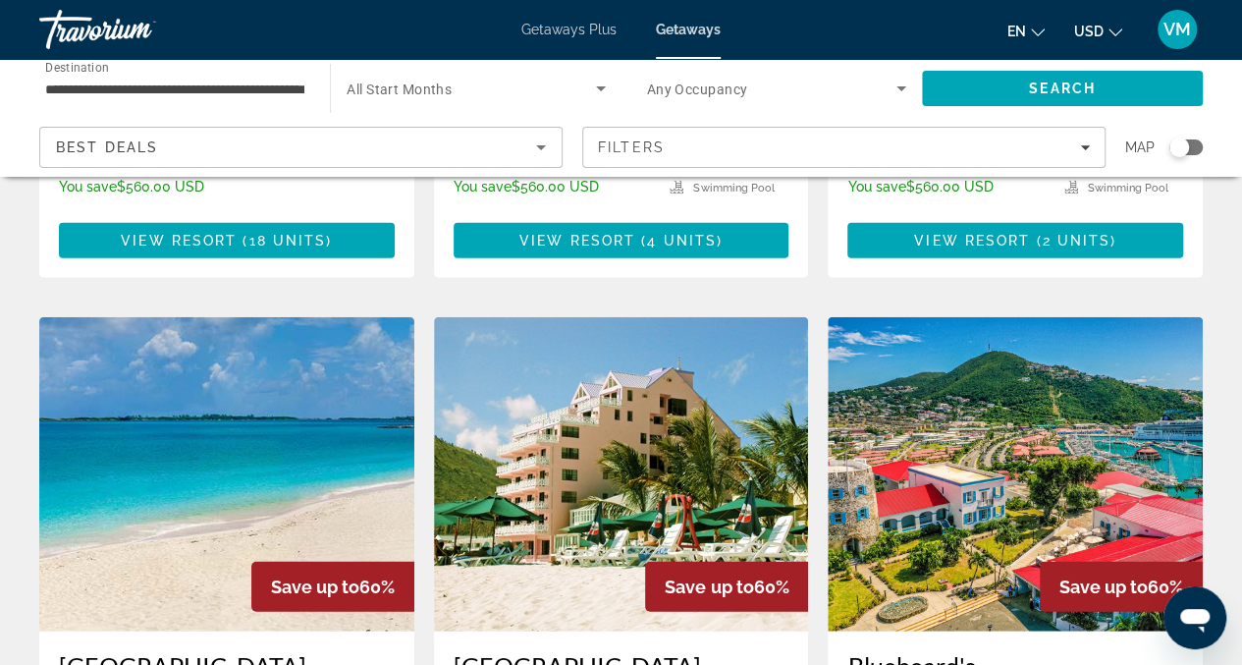
drag, startPoint x: 732, startPoint y: 392, endPoint x: 743, endPoint y: 387, distance: 11.9
click at [732, 392] on img "Main content" at bounding box center [621, 474] width 375 height 314
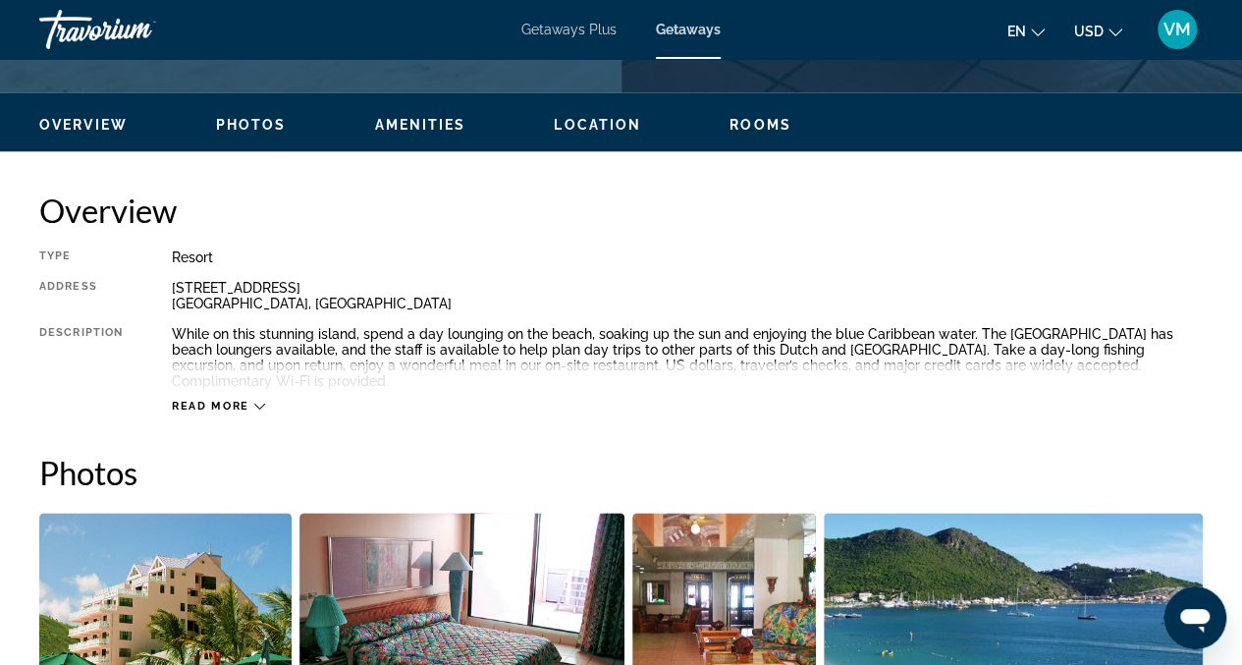
scroll to position [966, 0]
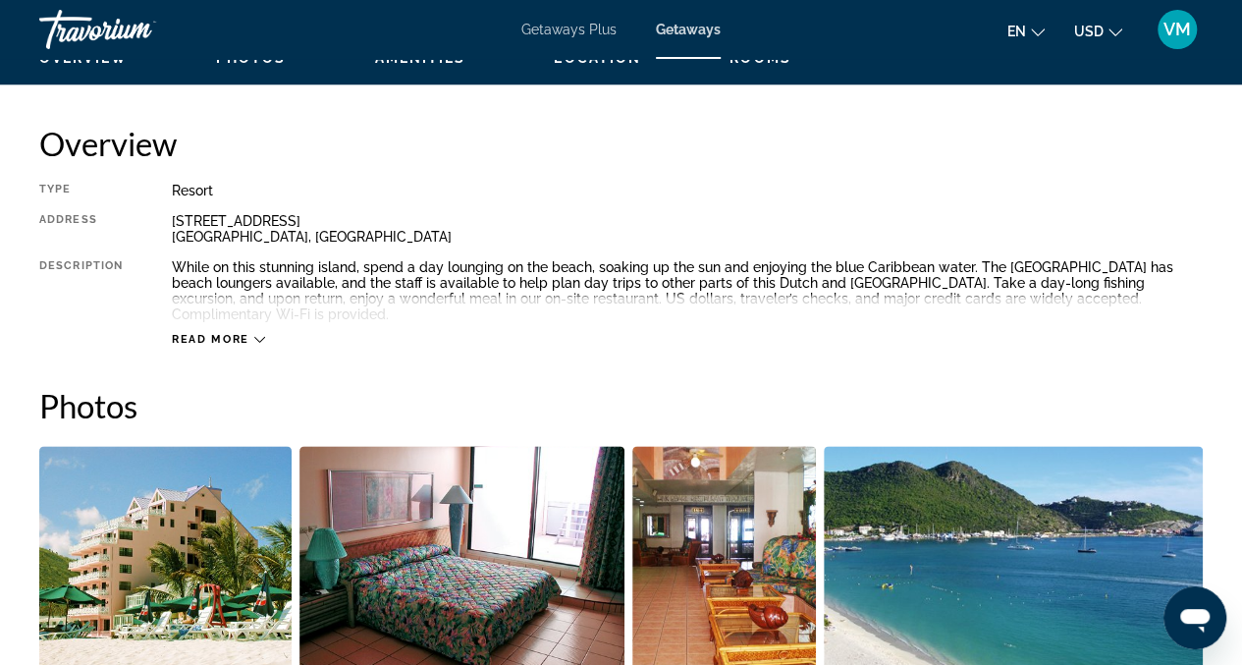
click at [260, 325] on div "Read more" at bounding box center [687, 320] width 1031 height 54
click at [259, 335] on icon "Main content" at bounding box center [259, 339] width 11 height 11
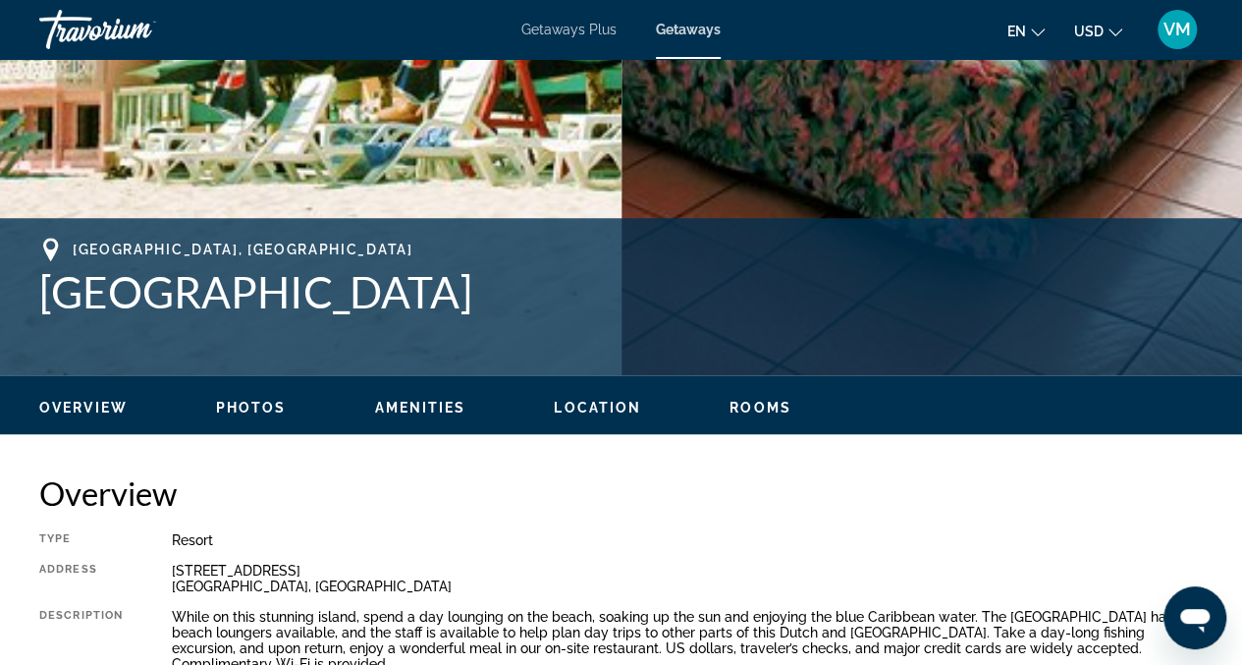
scroll to position [611, 0]
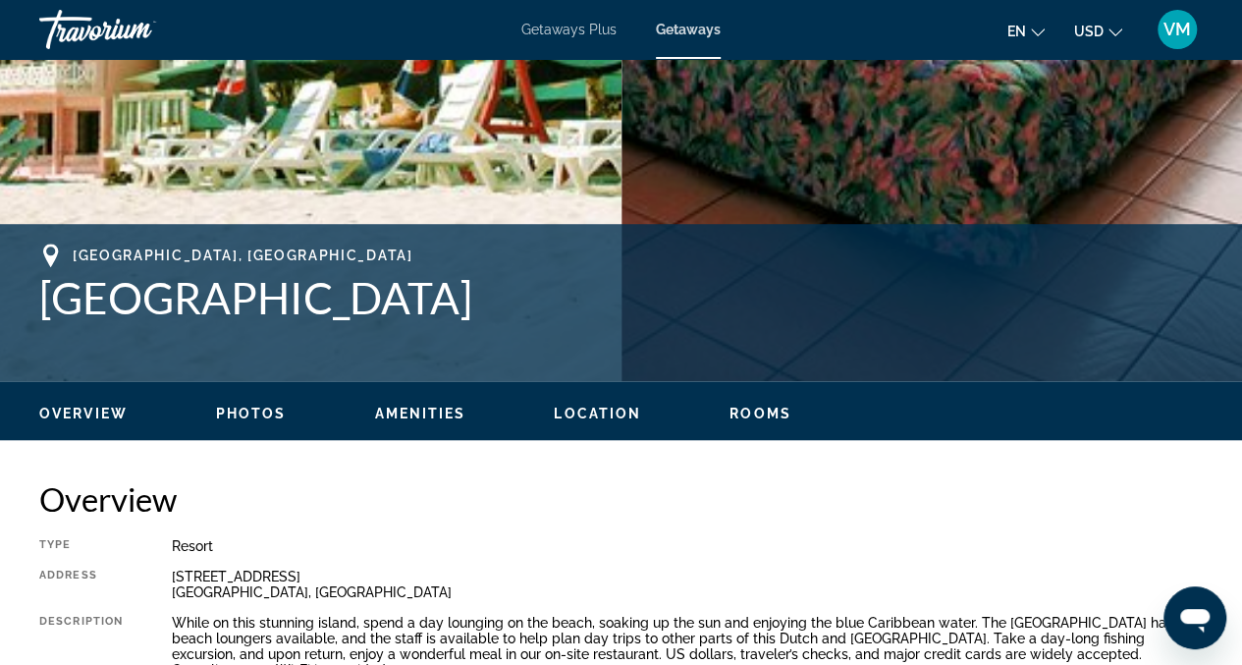
click at [283, 401] on ul "Overview Photos Amenities Location Rooms Search" at bounding box center [620, 412] width 1163 height 22
click at [265, 418] on span "Photos" at bounding box center [251, 413] width 71 height 16
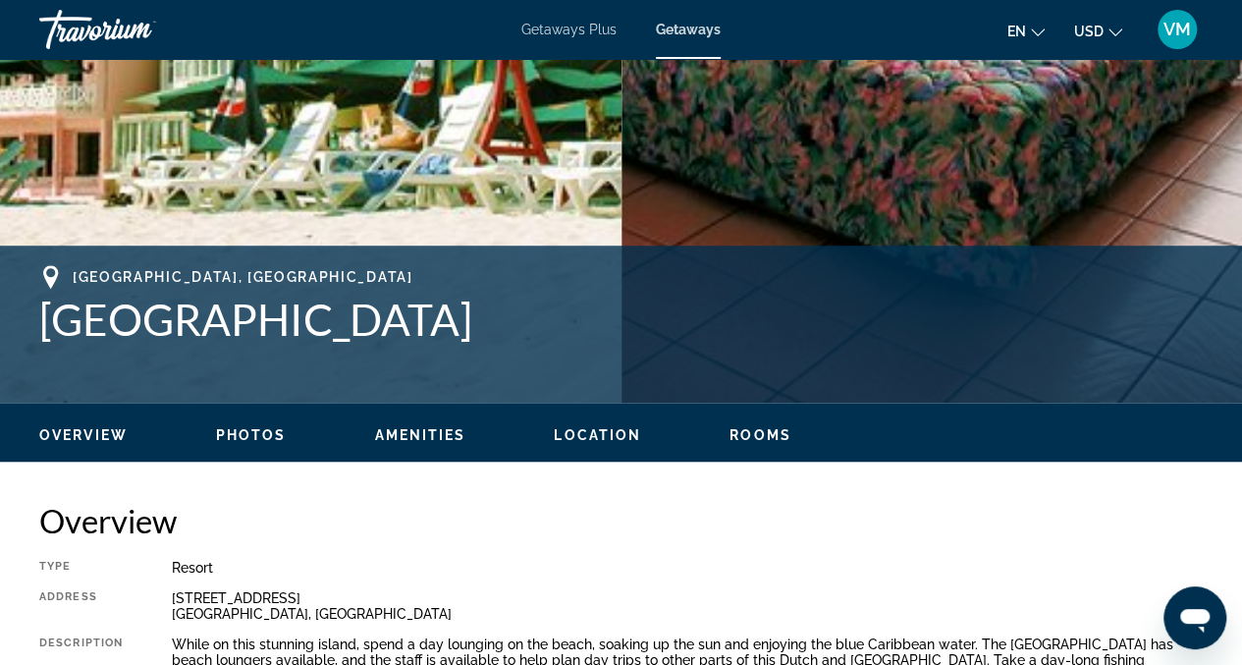
scroll to position [579, 0]
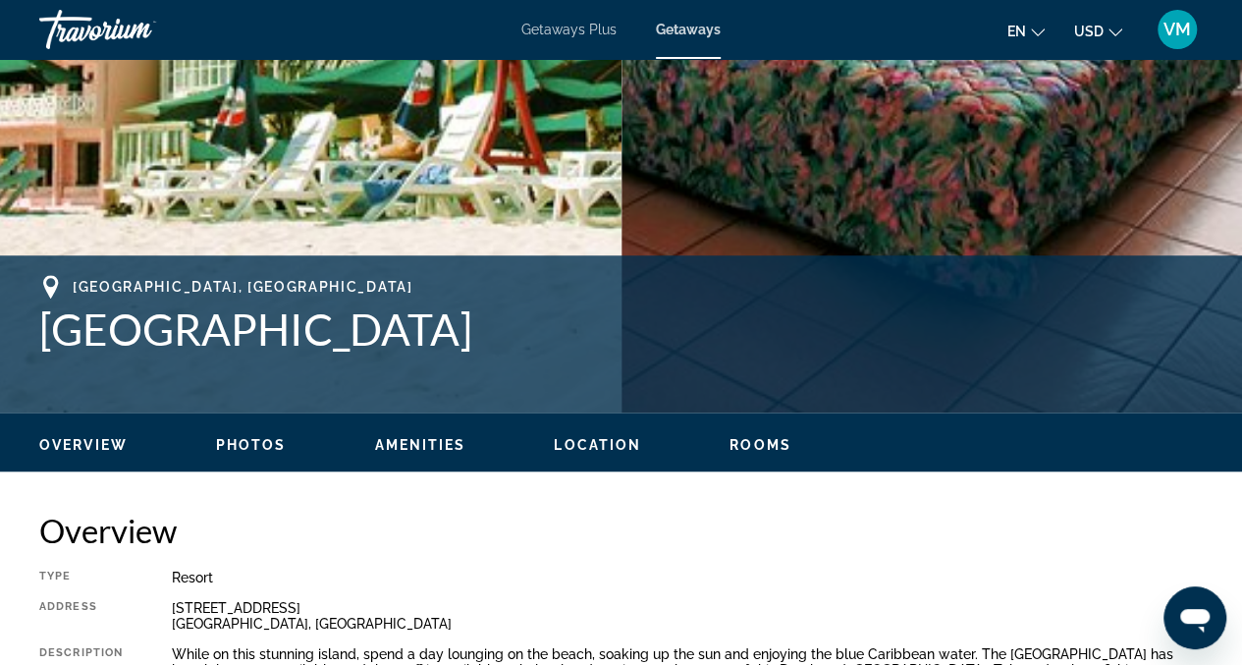
click at [401, 447] on span "Amenities" at bounding box center [419, 445] width 91 height 16
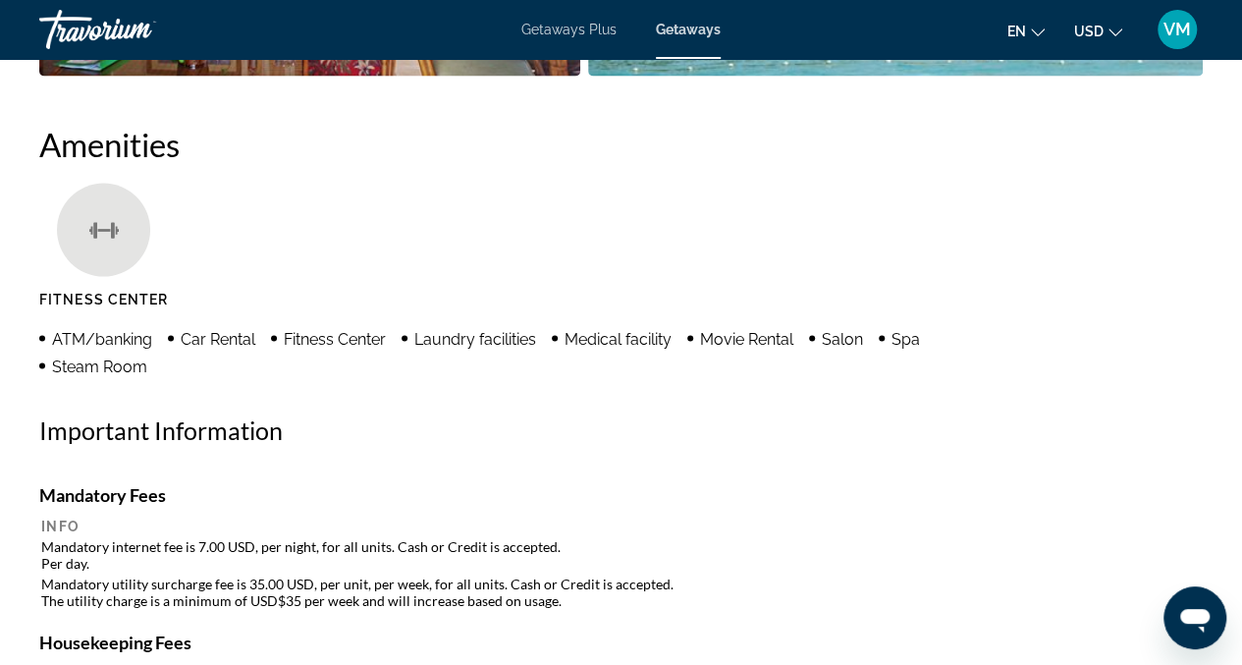
scroll to position [1839, 0]
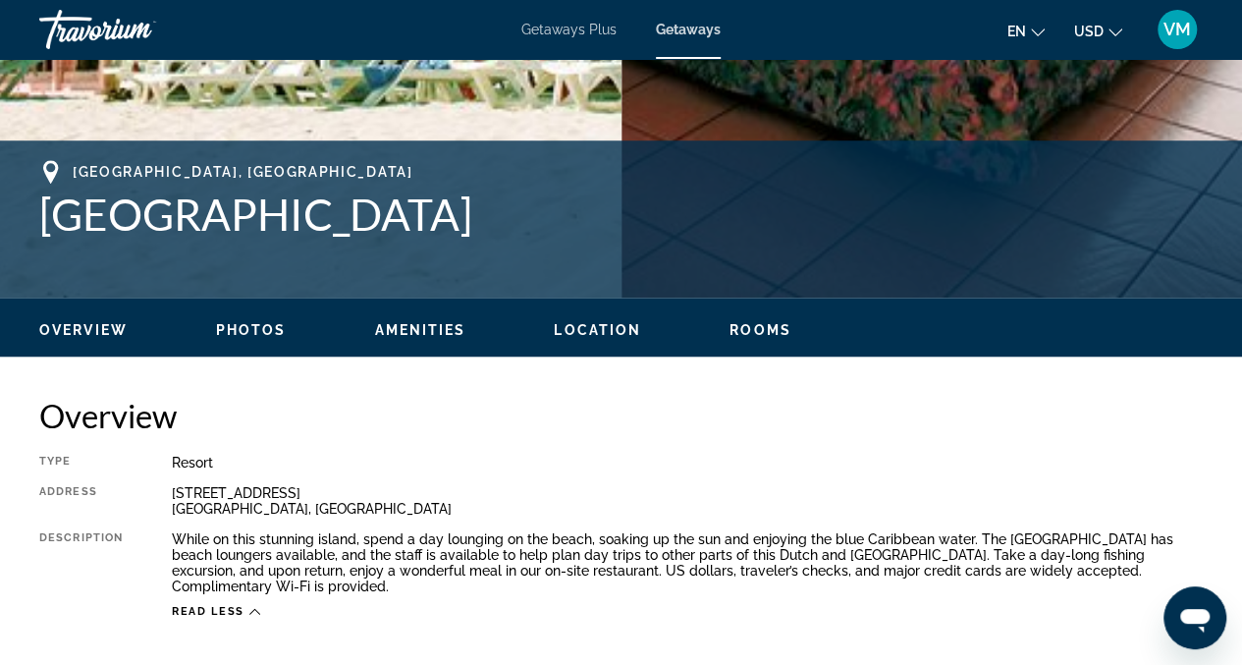
click at [103, 330] on span "Overview" at bounding box center [83, 330] width 88 height 16
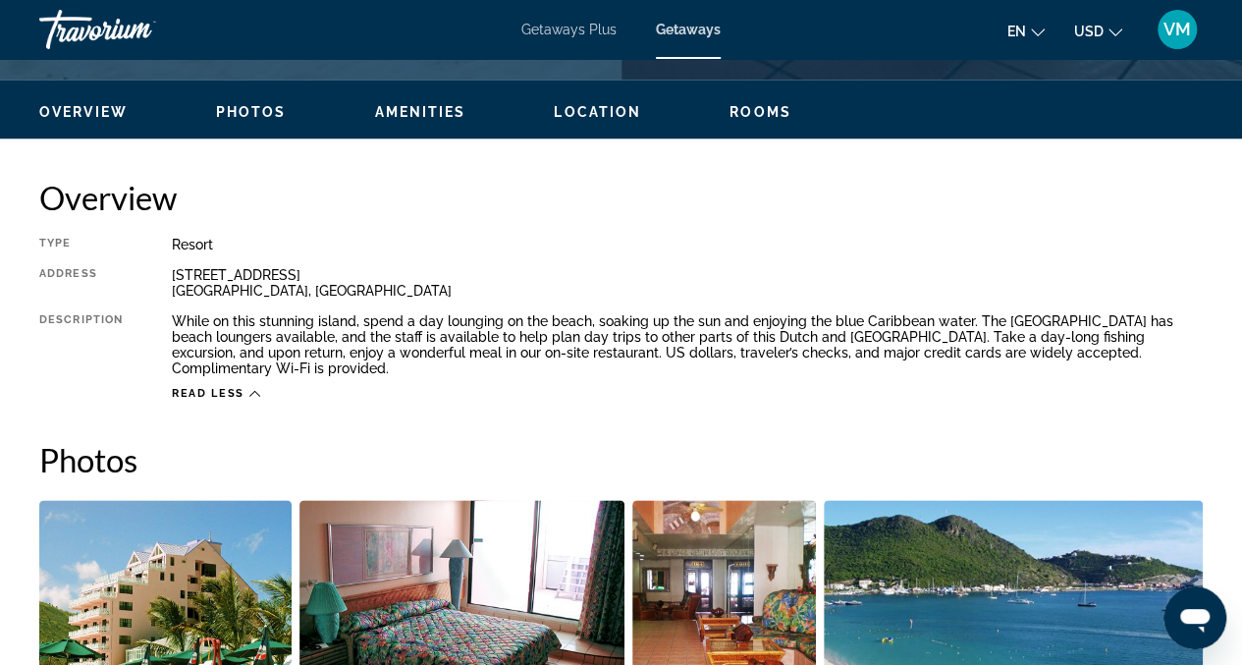
scroll to position [972, 0]
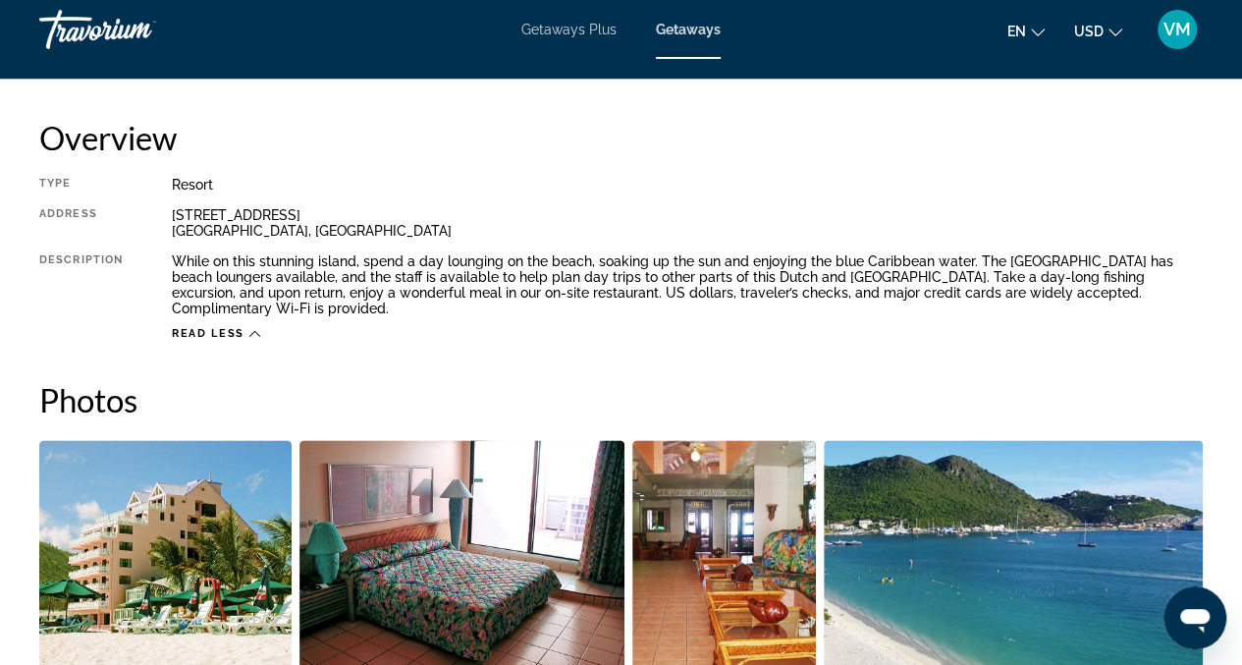
click at [684, 37] on div "Getaways Plus Getaways en English Español Français Italiano Português русский U…" at bounding box center [621, 29] width 1242 height 51
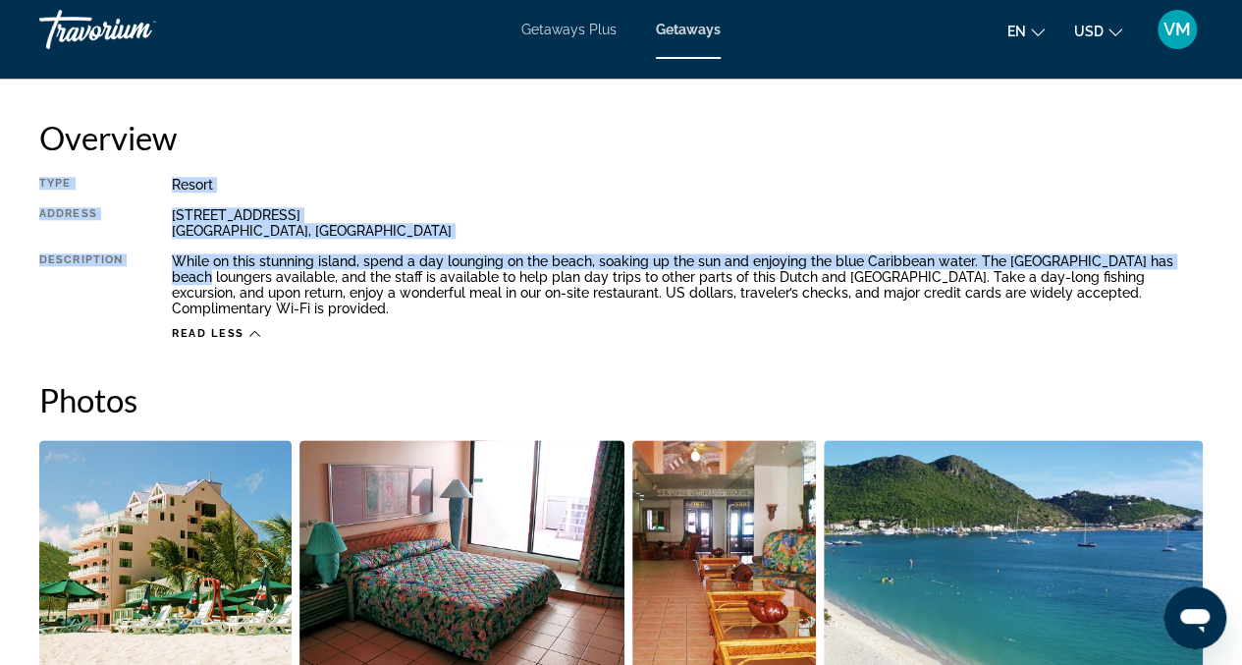
drag, startPoint x: 1241, startPoint y: 154, endPoint x: 1247, endPoint y: 259, distance: 105.2
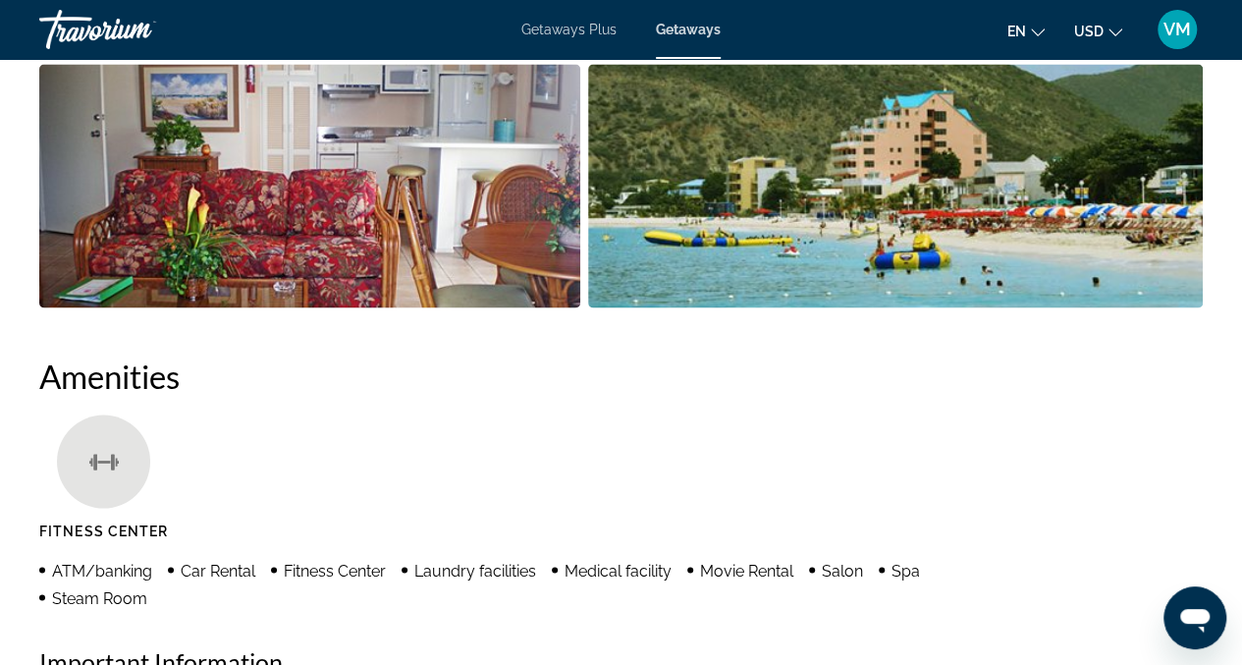
scroll to position [1810, 0]
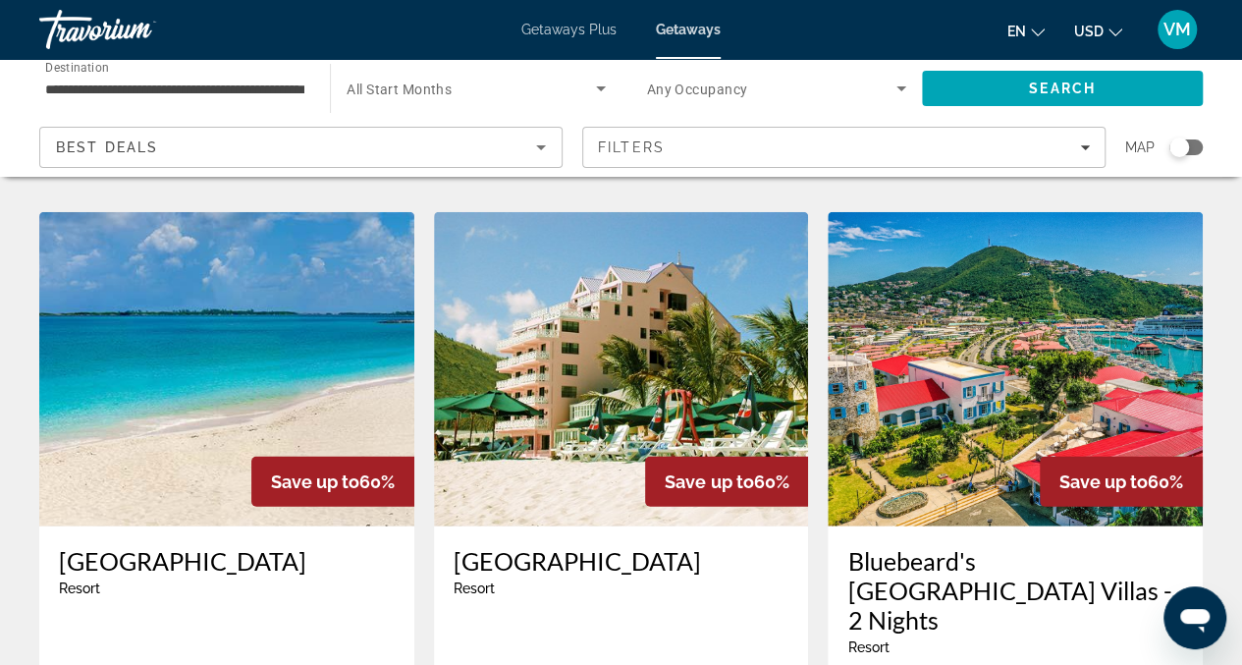
scroll to position [2213, 0]
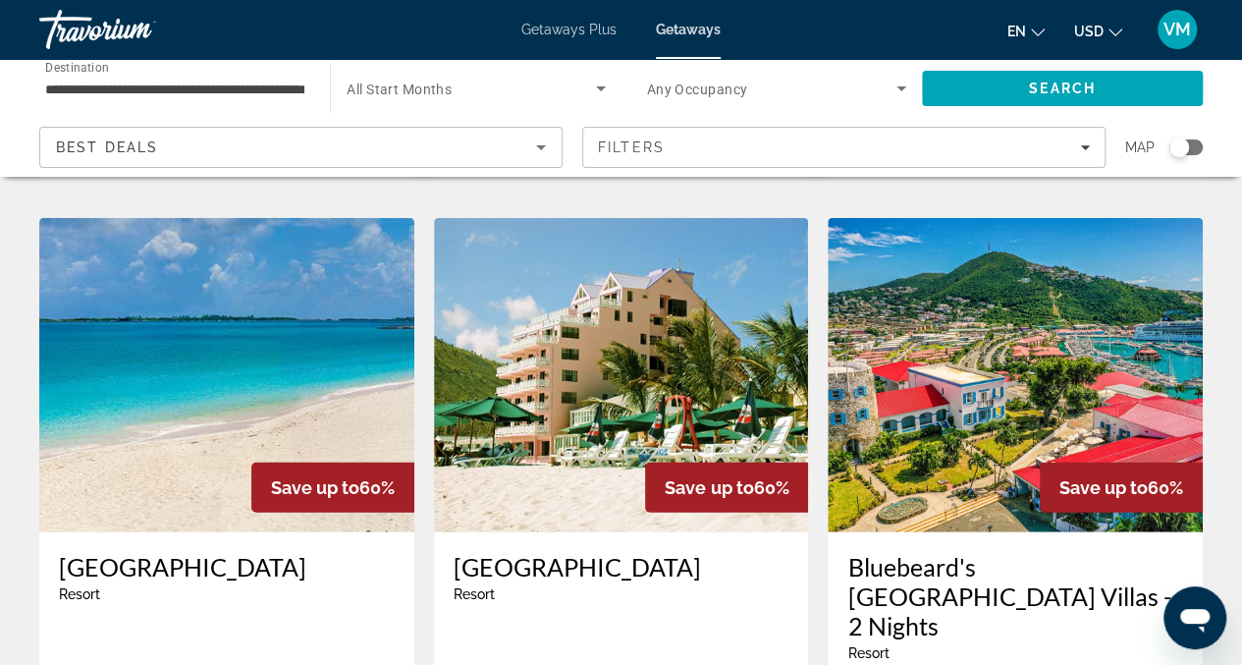
click at [1144, 462] on div "Save up to 60%" at bounding box center [1121, 487] width 163 height 50
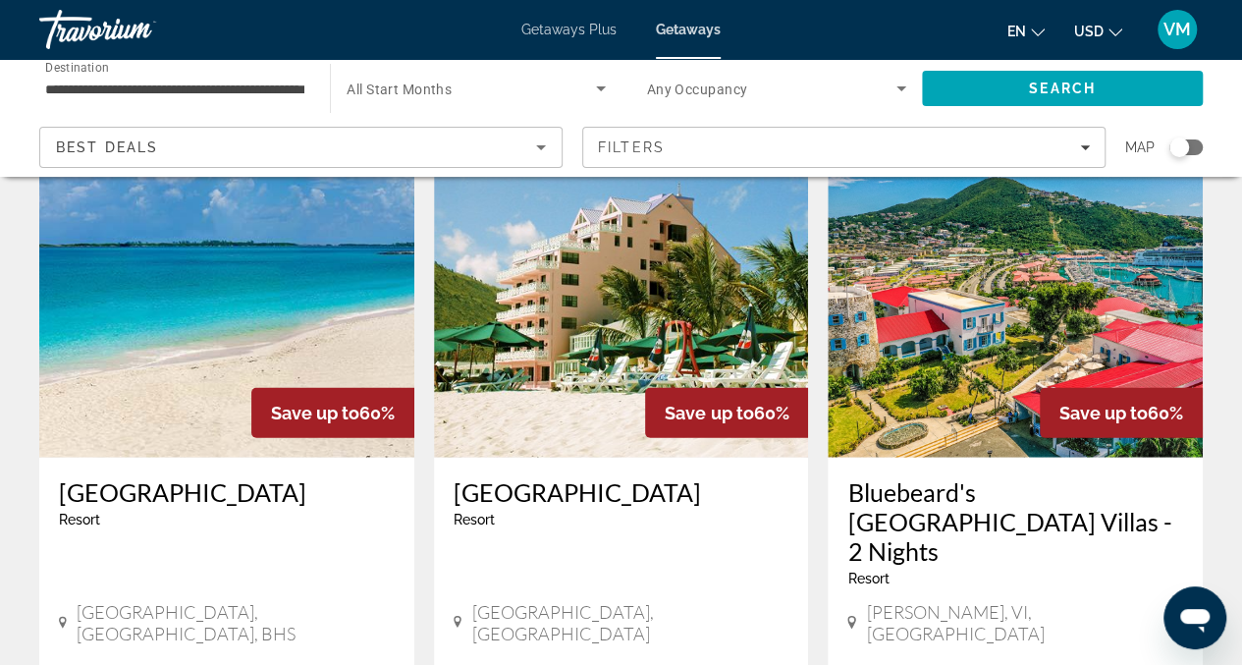
scroll to position [2398, 0]
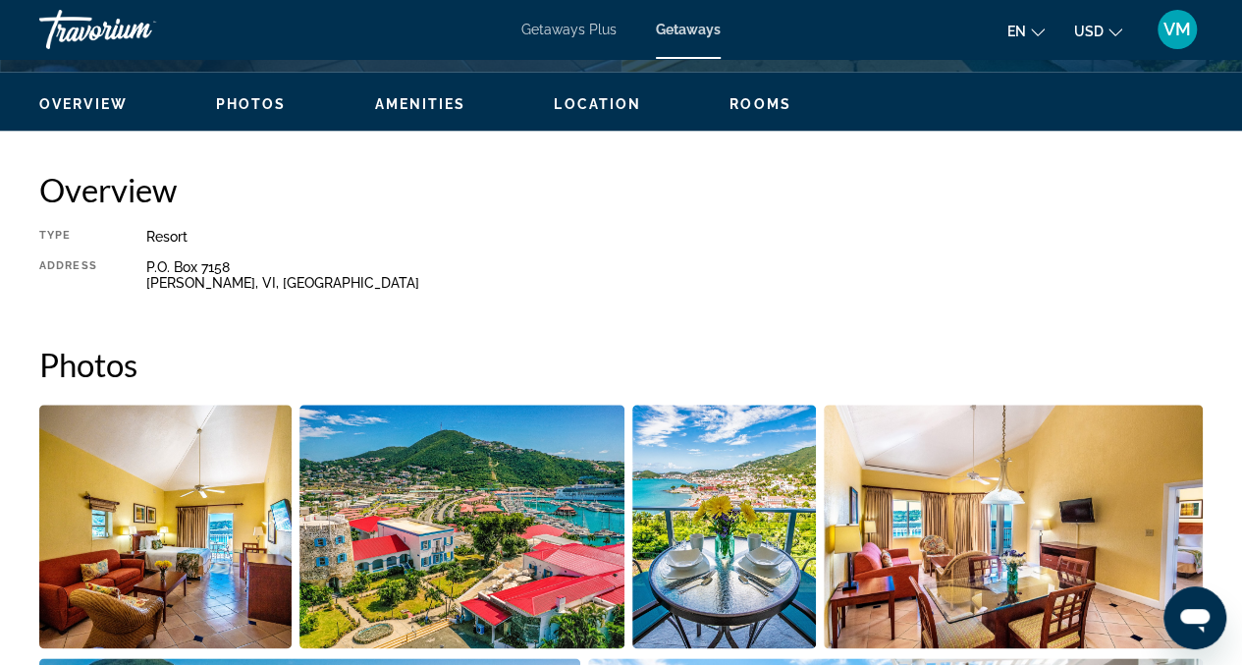
scroll to position [893, 0]
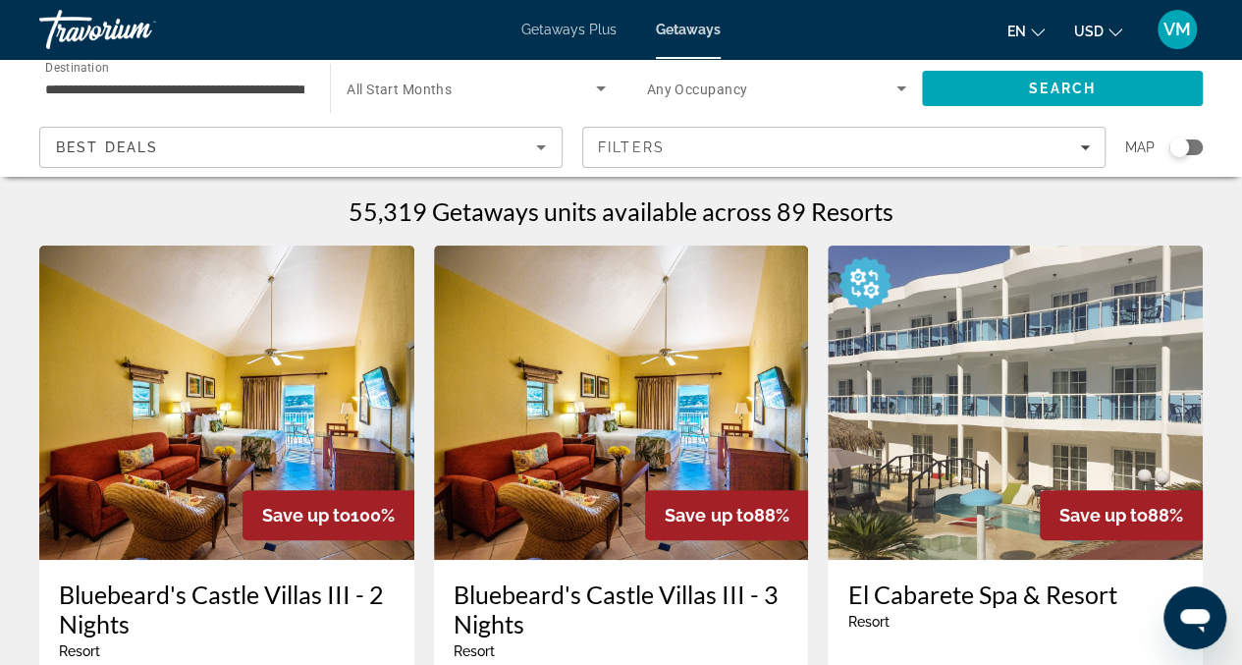
click at [901, 89] on icon "Search widget" at bounding box center [901, 88] width 10 height 5
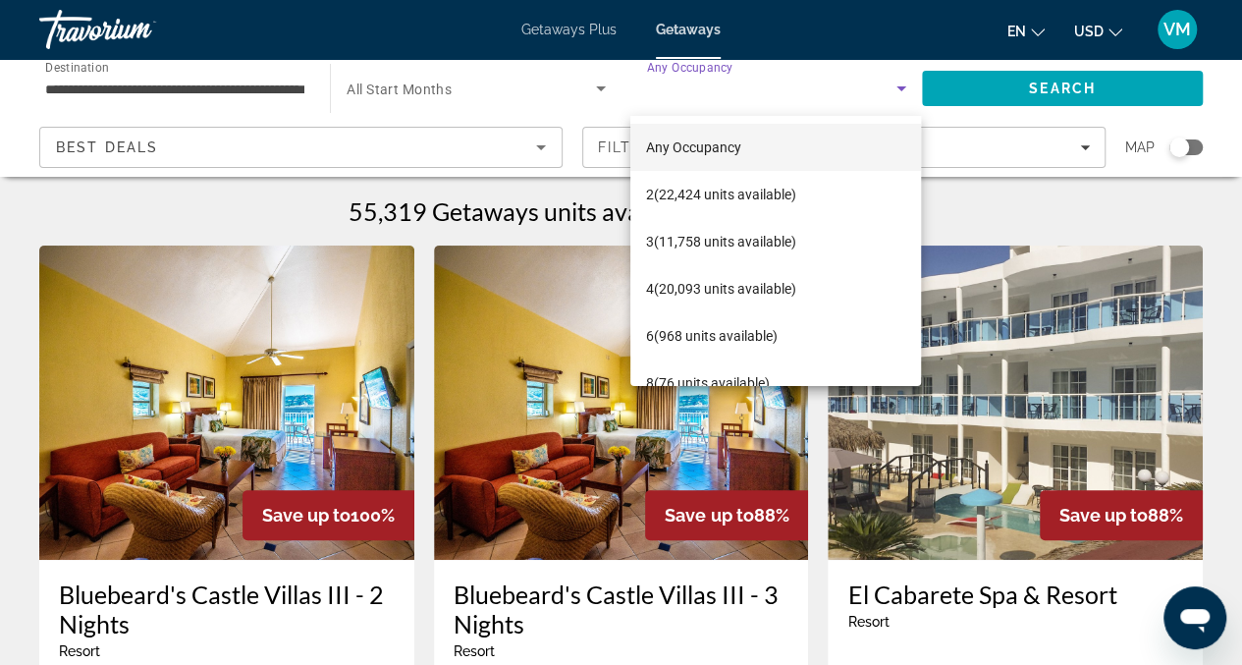
click at [901, 89] on div at bounding box center [621, 332] width 1242 height 665
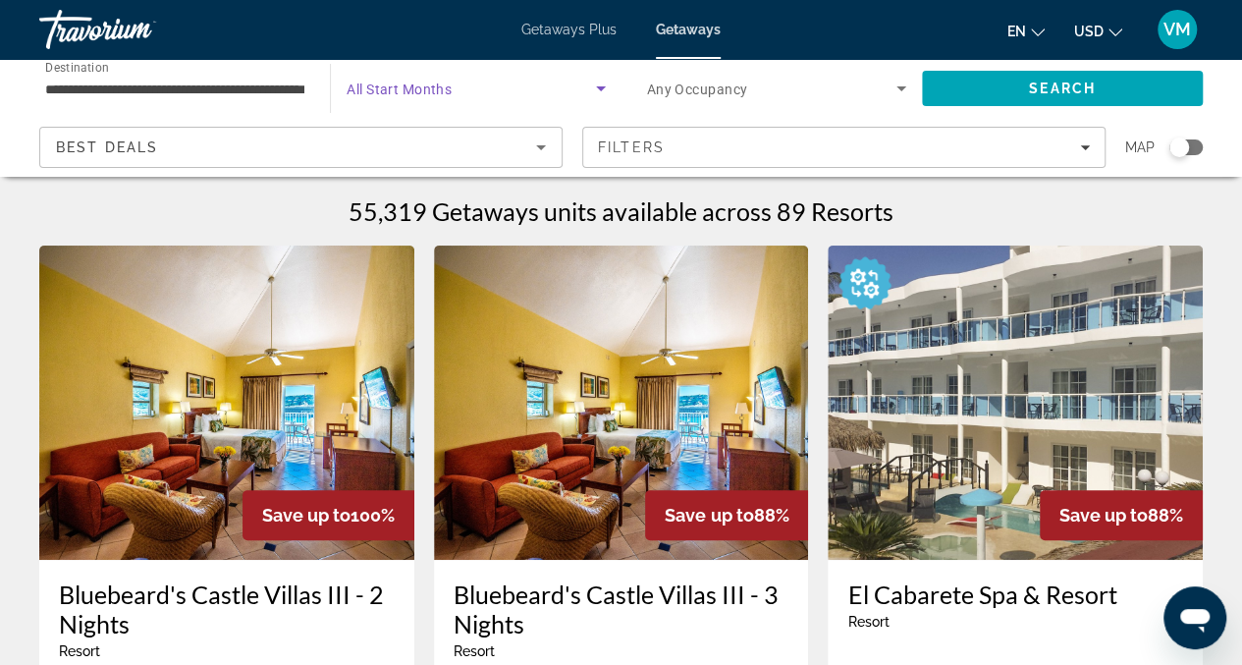
click at [597, 95] on icon "Search widget" at bounding box center [601, 89] width 24 height 24
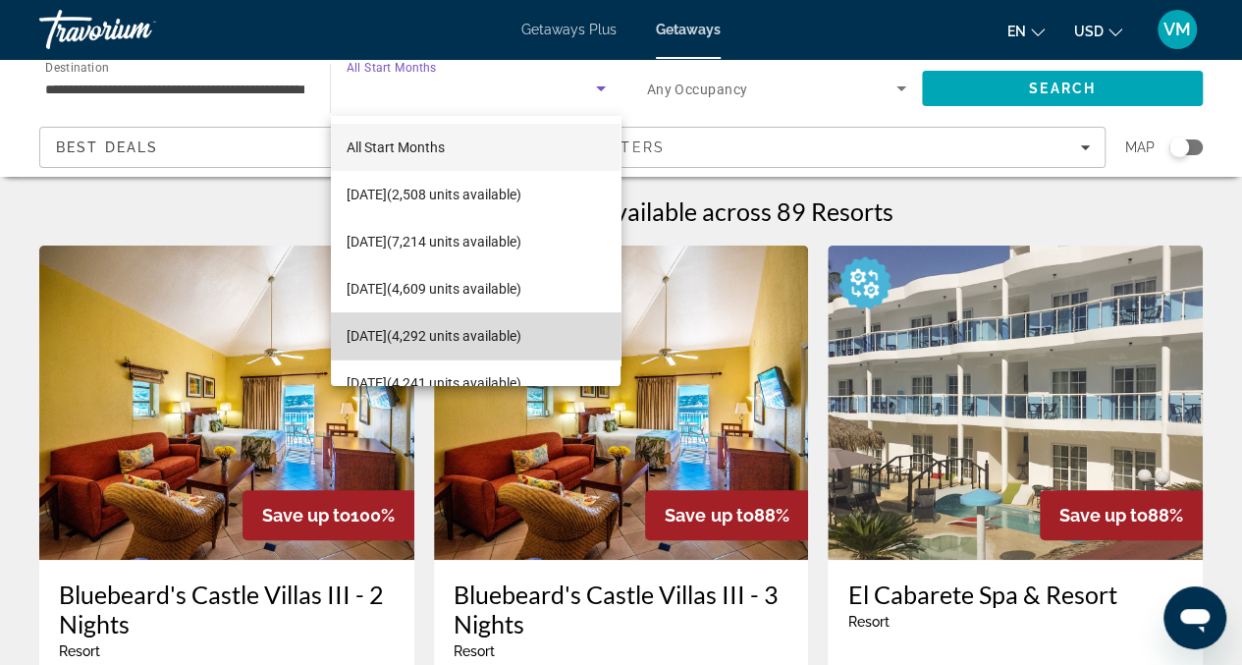
click at [479, 339] on span "[DATE] (4,292 units available)" at bounding box center [434, 336] width 175 height 24
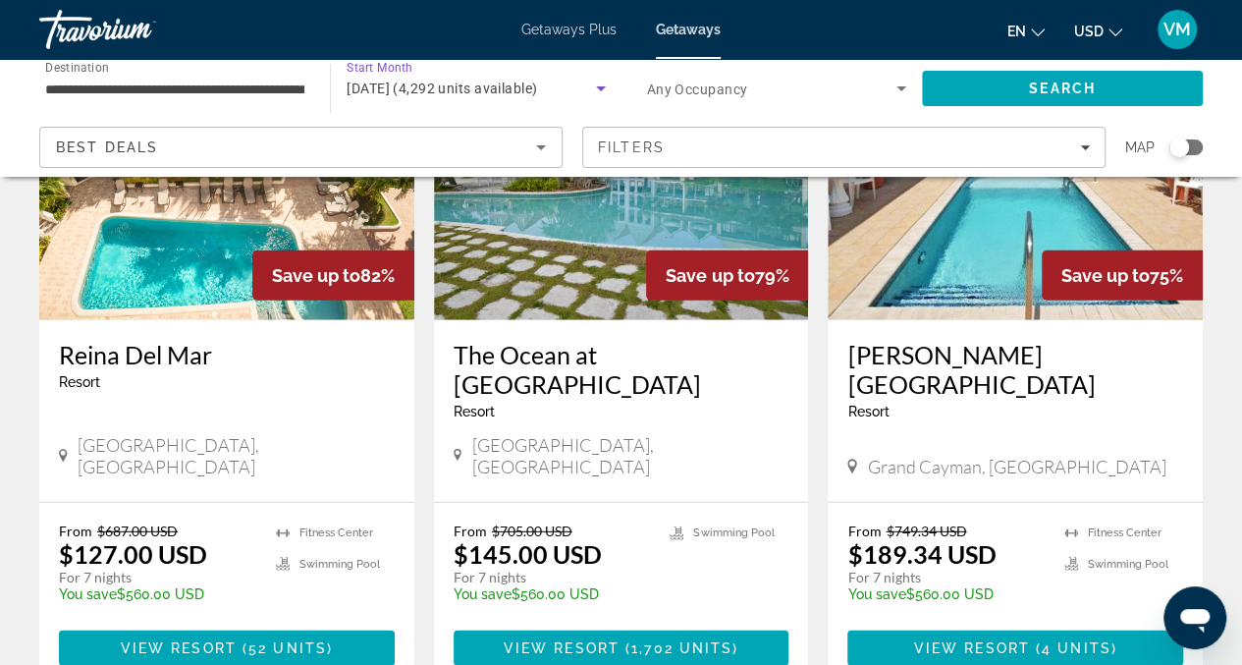
scroll to position [2678, 0]
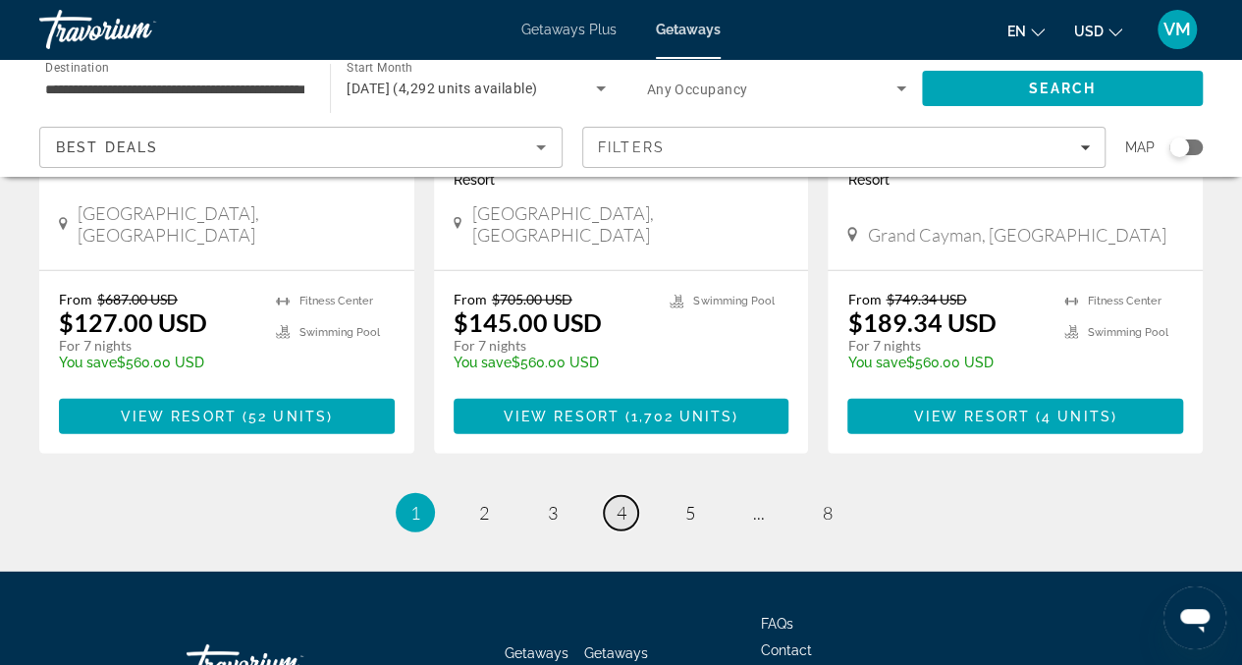
click at [624, 502] on span "4" at bounding box center [621, 513] width 10 height 22
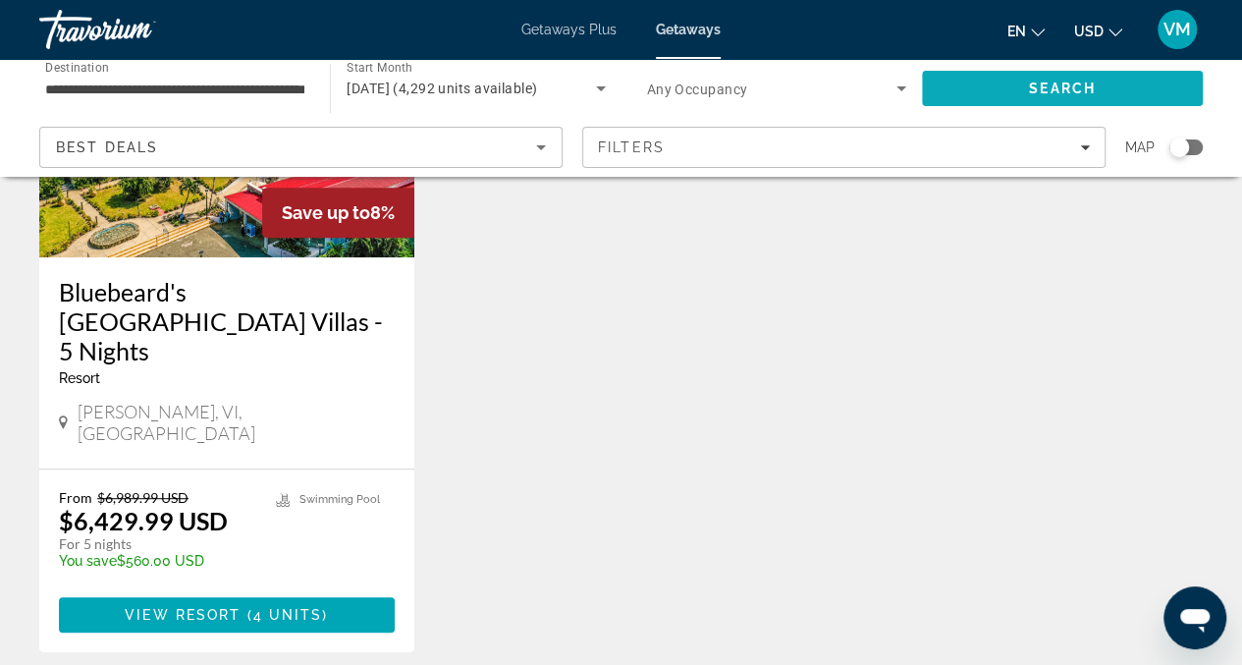
scroll to position [137, 0]
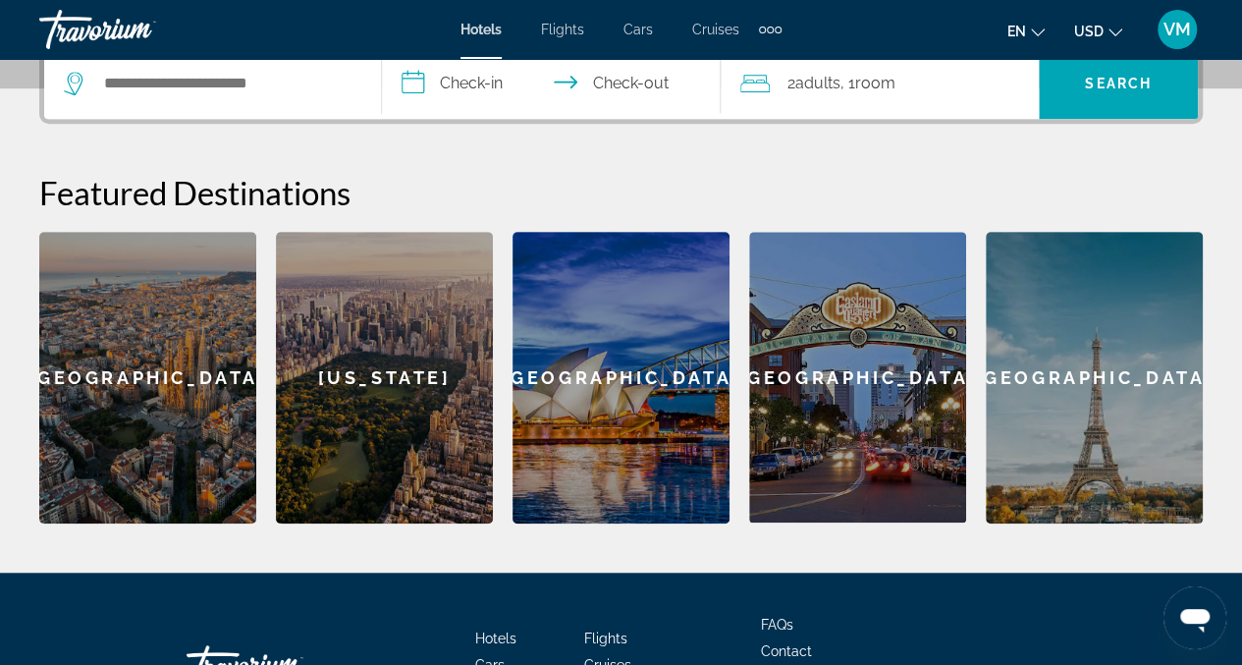
scroll to position [648, 0]
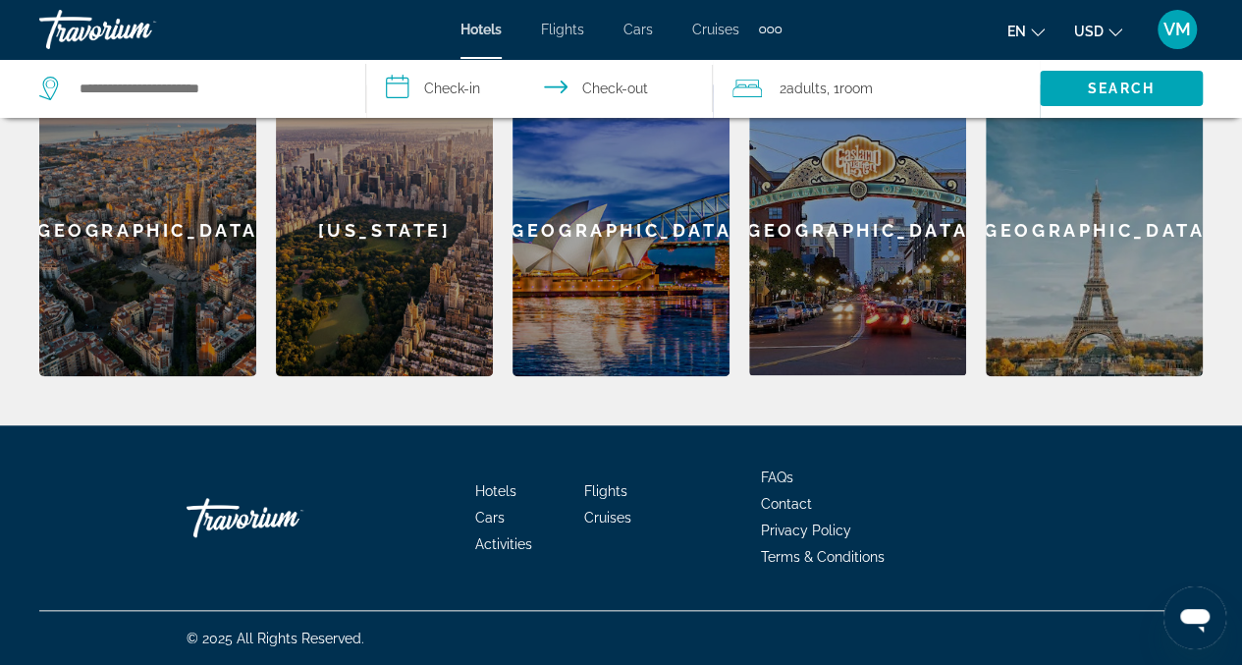
click at [183, 321] on div "Barcelona" at bounding box center [147, 230] width 217 height 292
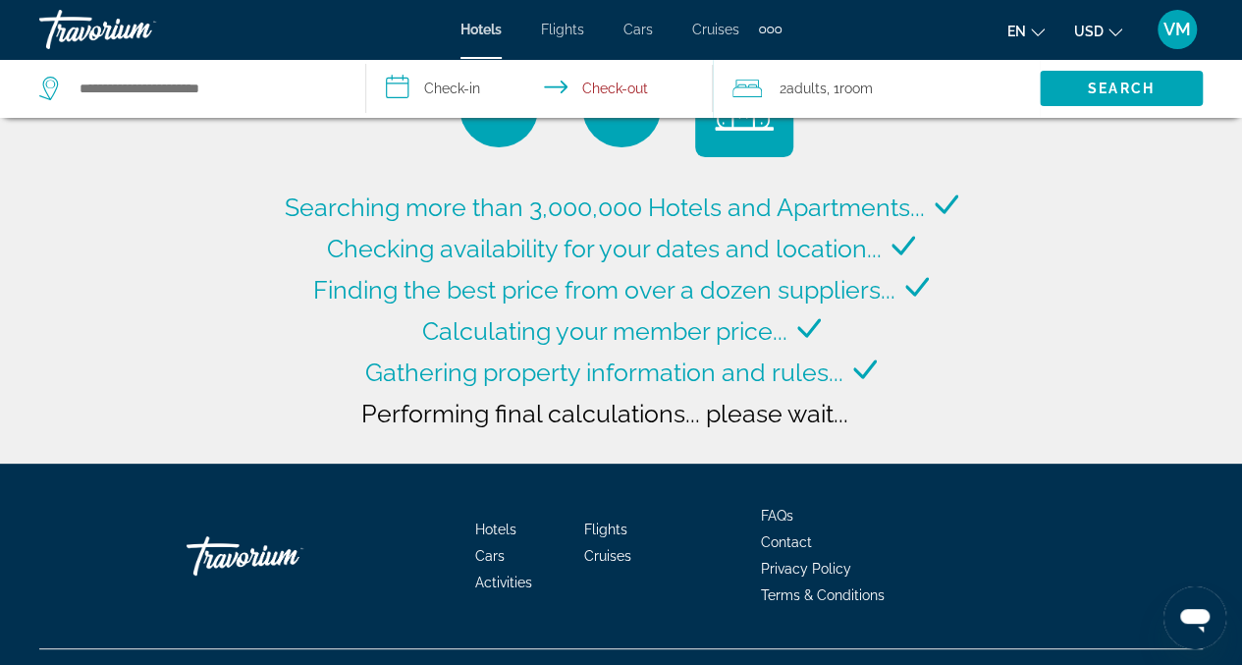
type input "**********"
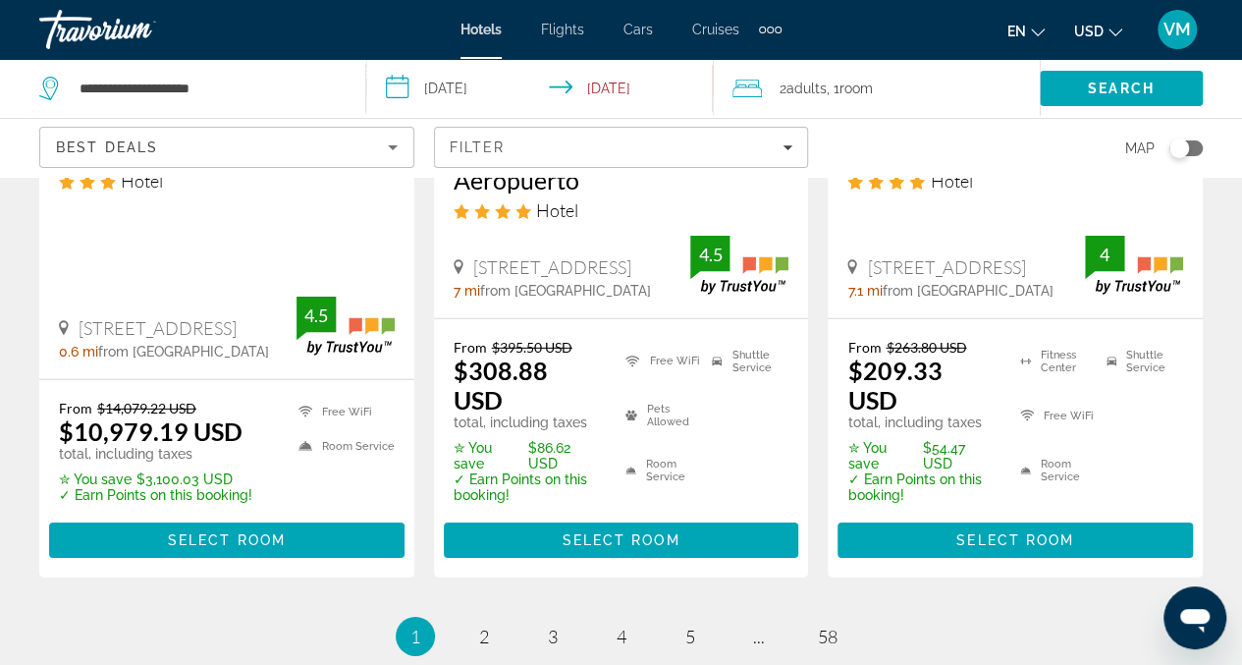
scroll to position [2832, 0]
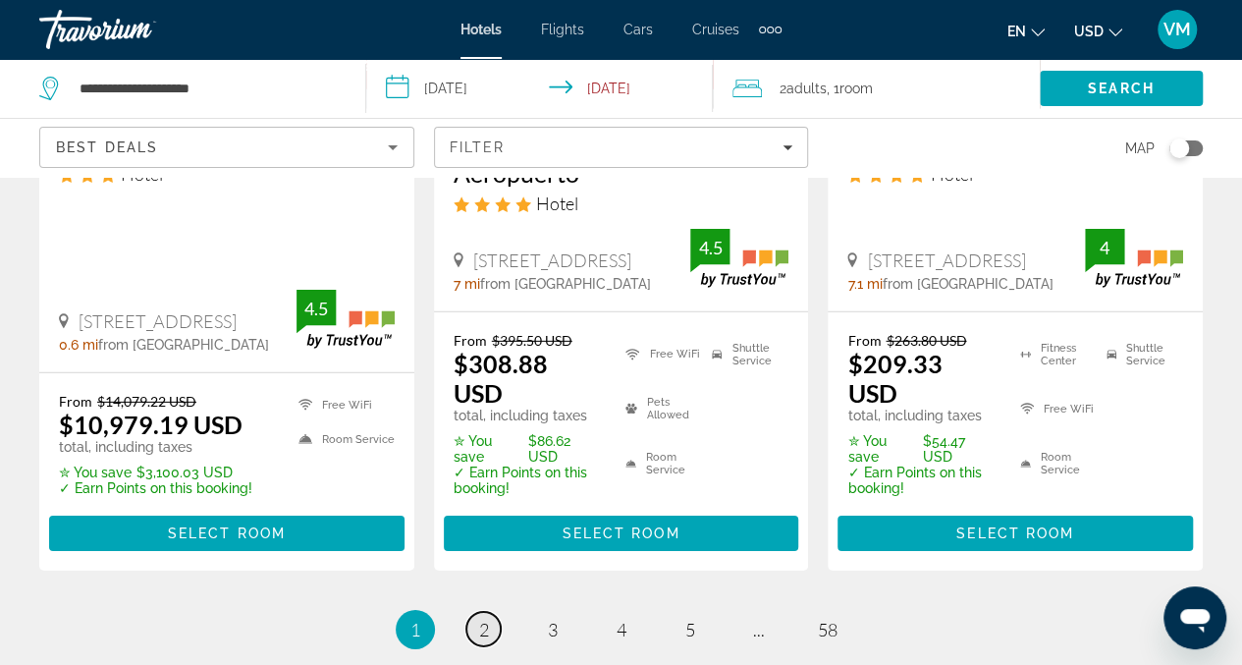
click at [479, 618] on span "2" at bounding box center [484, 629] width 10 height 22
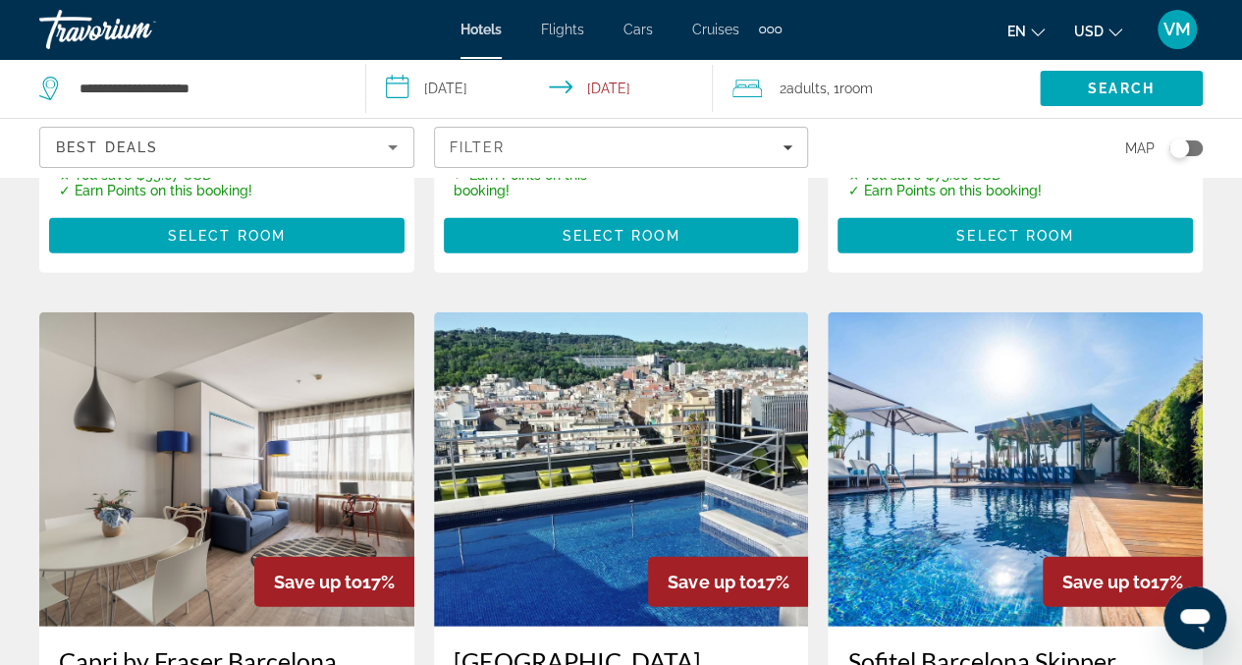
scroll to position [2503, 0]
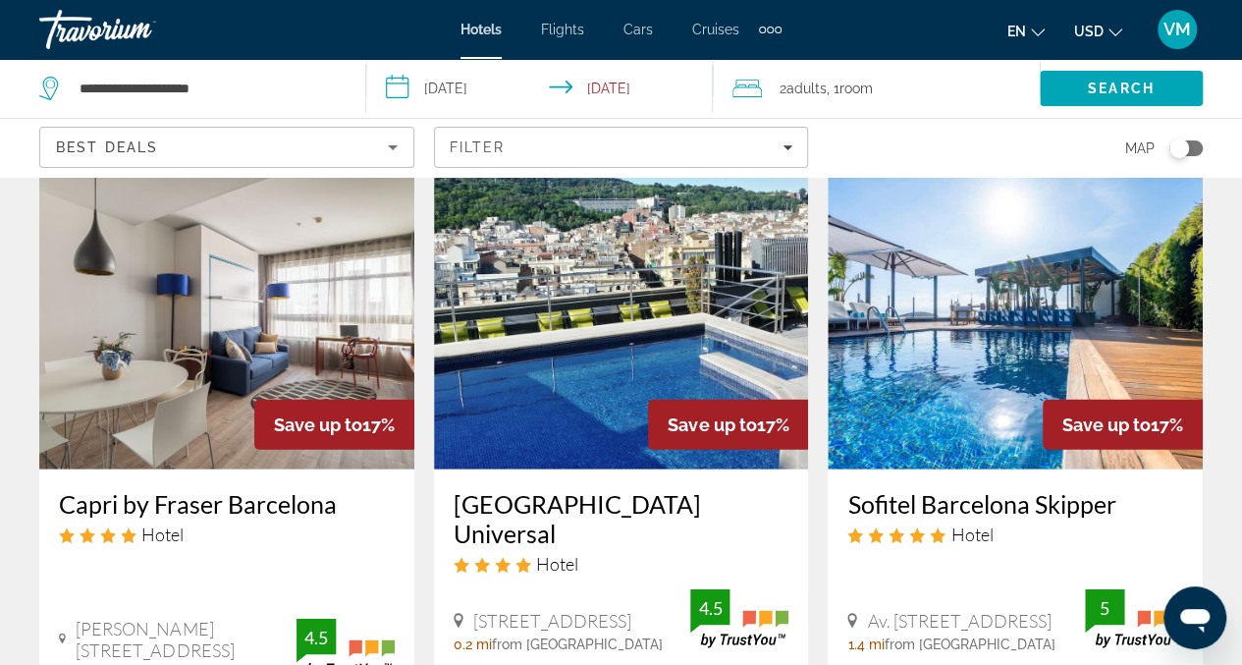
click at [989, 393] on img "Main content" at bounding box center [1015, 312] width 375 height 314
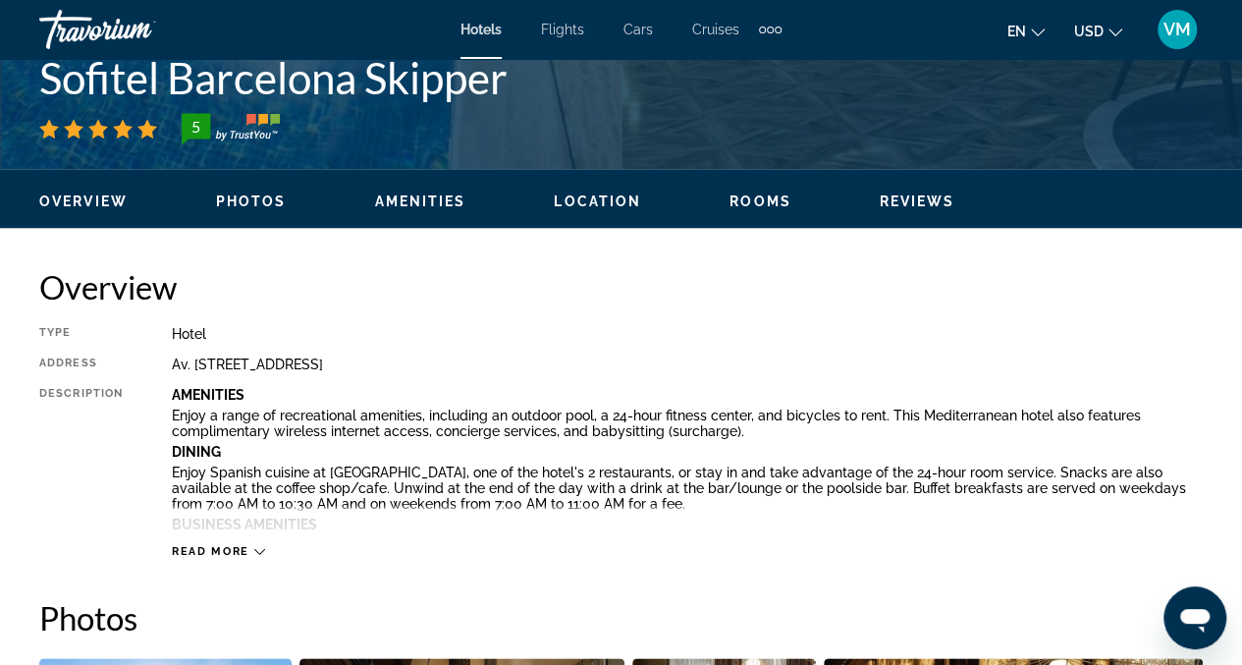
scroll to position [861, 0]
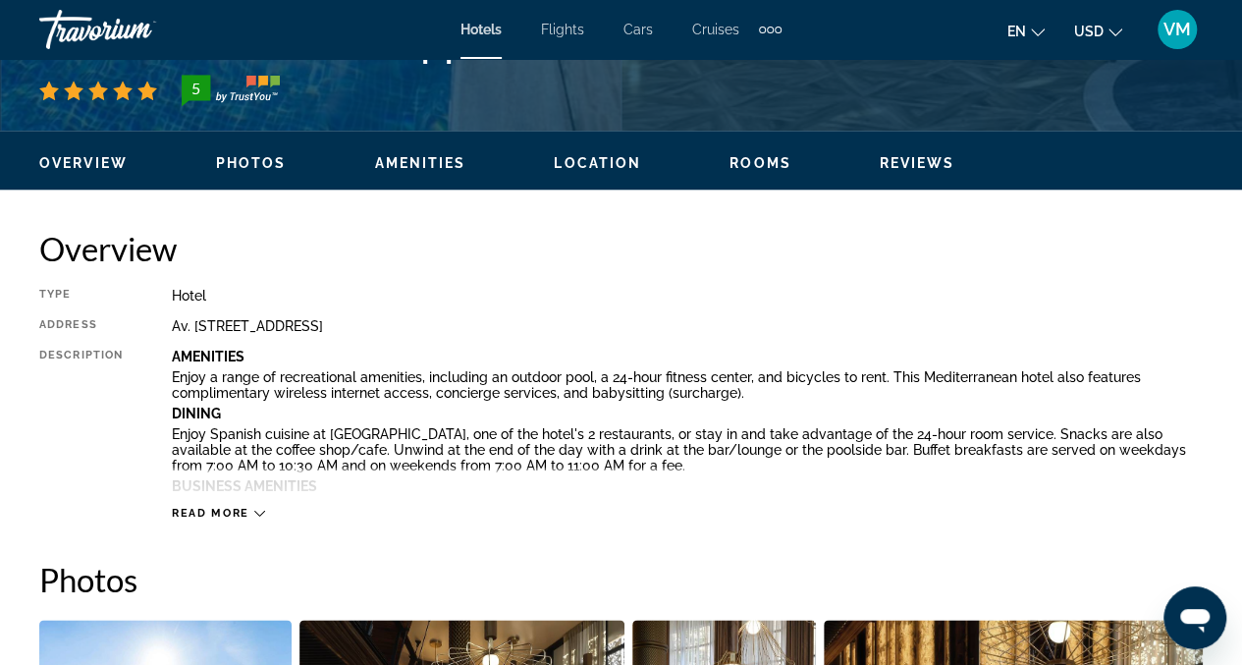
click at [231, 507] on span "Read more" at bounding box center [211, 513] width 78 height 13
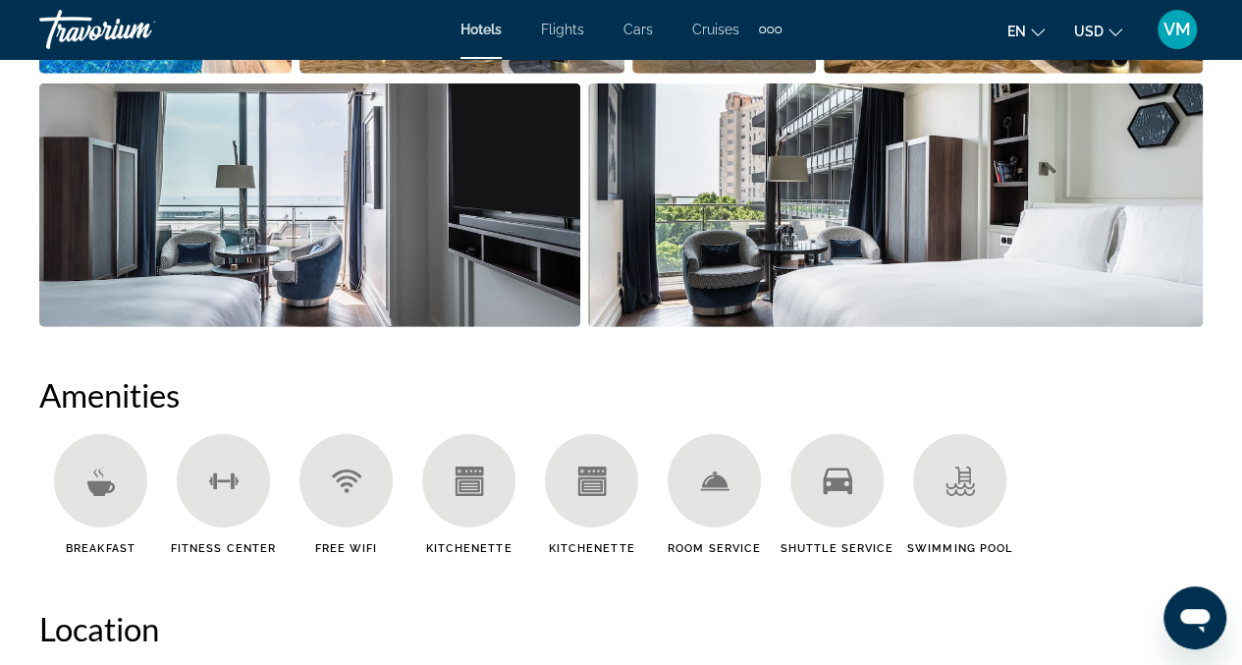
scroll to position [2965, 0]
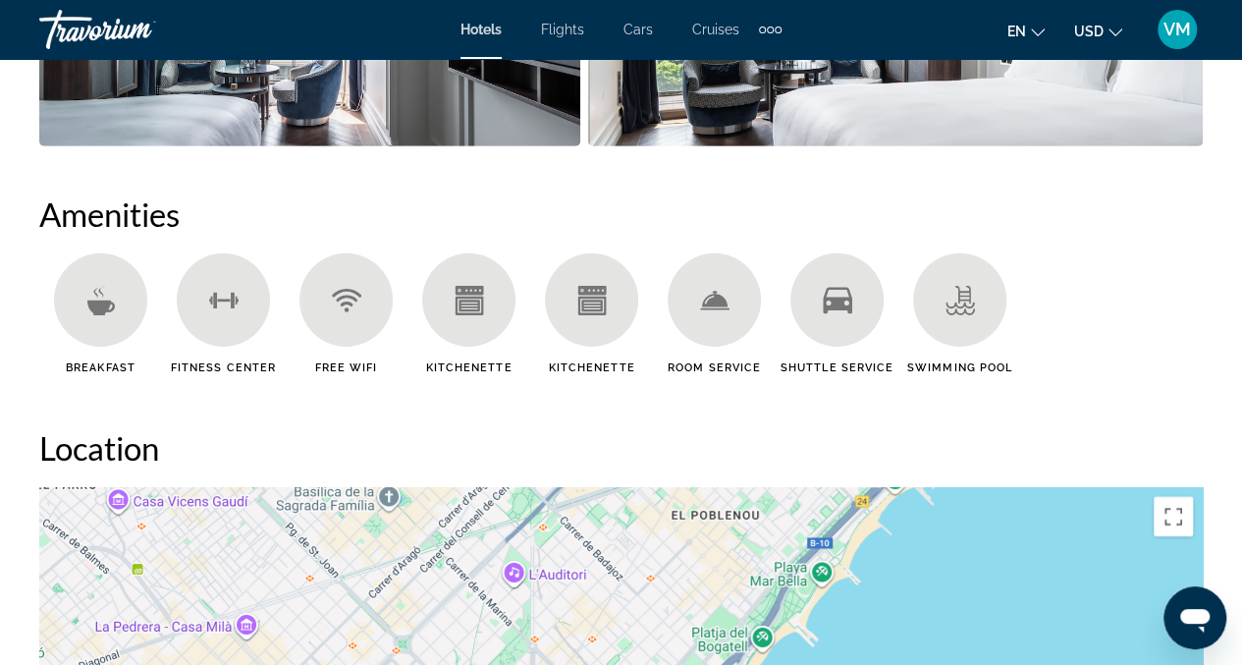
click at [89, 294] on icon "Main content" at bounding box center [100, 300] width 29 height 29
click at [108, 339] on div "Main content" at bounding box center [100, 299] width 93 height 93
drag, startPoint x: 760, startPoint y: 327, endPoint x: 832, endPoint y: 301, distance: 77.0
click at [774, 321] on div "Room Service" at bounding box center [714, 313] width 123 height 121
drag, startPoint x: 840, startPoint y: 299, endPoint x: 875, endPoint y: 292, distance: 35.2
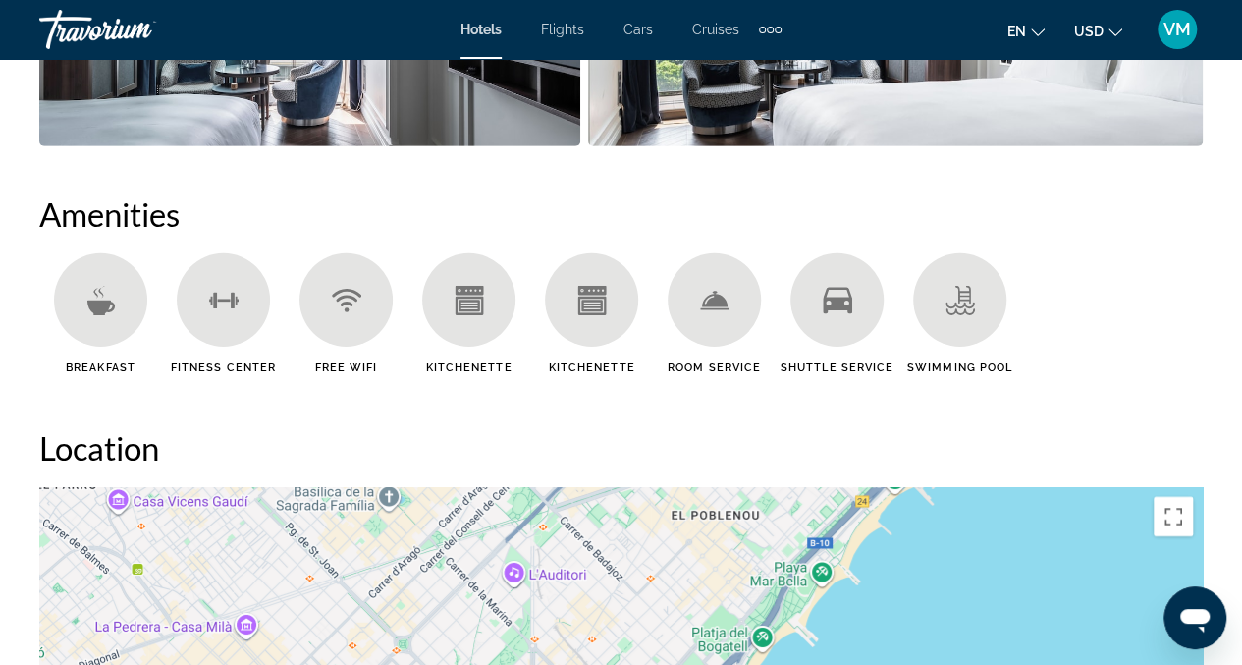
click at [852, 295] on div "Main content" at bounding box center [836, 299] width 93 height 93
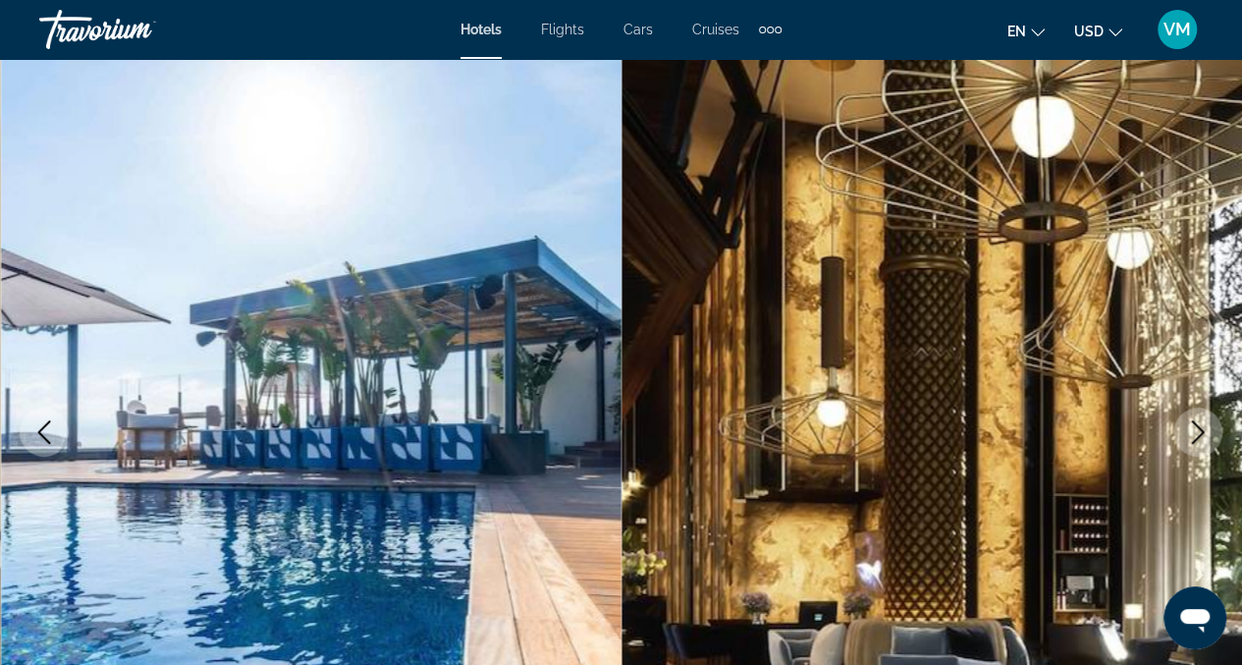
scroll to position [0, 0]
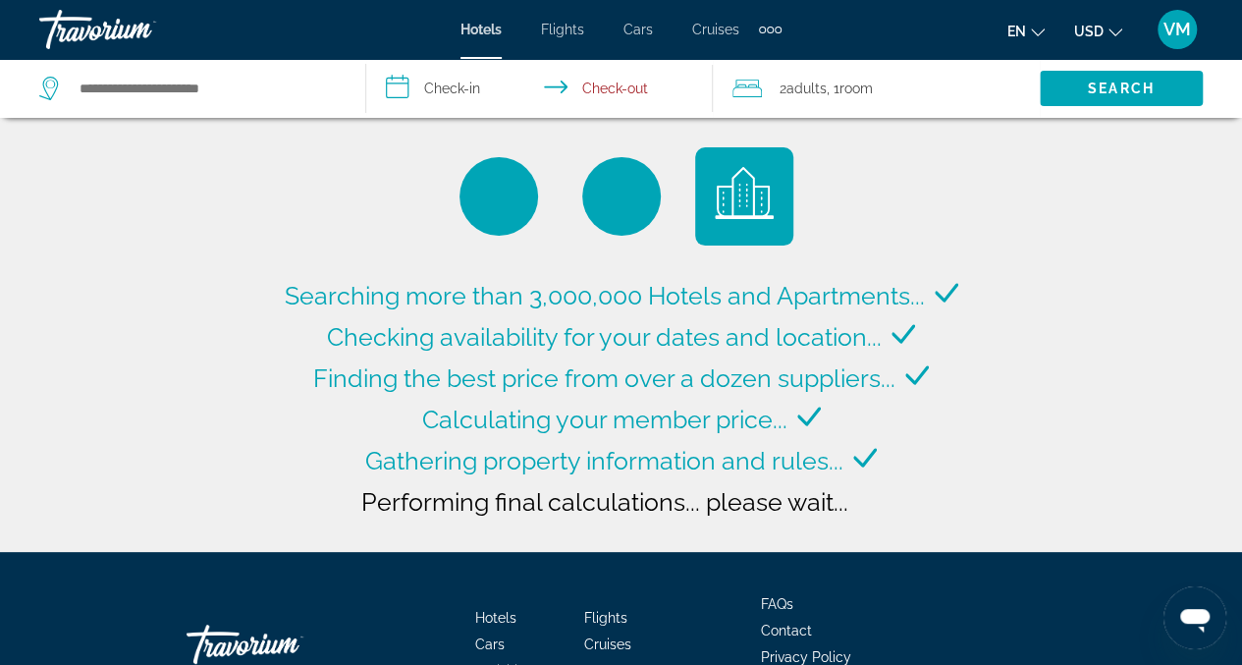
type input "**********"
